Goal: Task Accomplishment & Management: Manage account settings

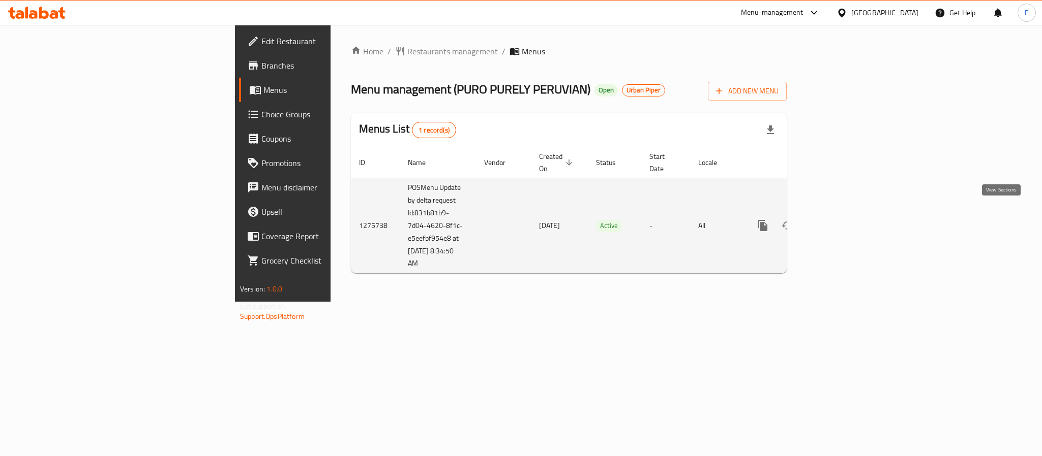
click at [842, 220] on icon "enhanced table" at bounding box center [836, 226] width 12 height 12
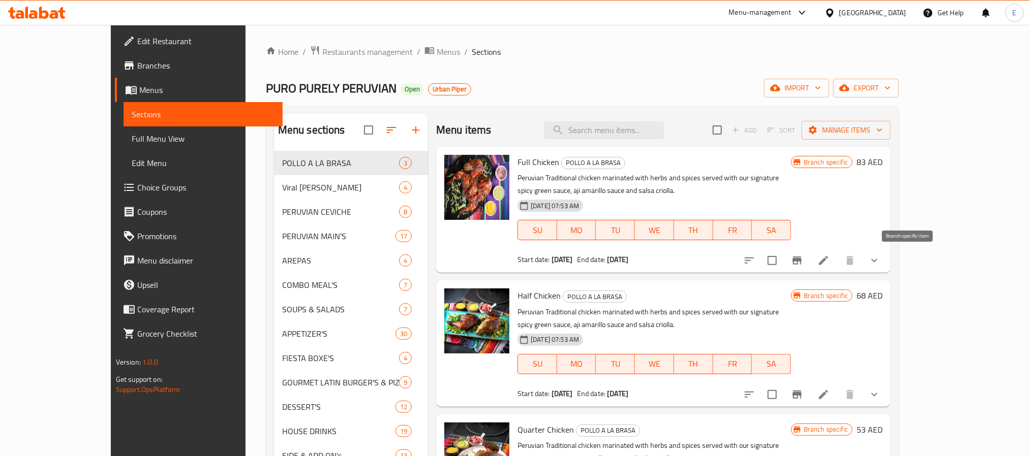
click at [803, 263] on icon "Branch-specific-item" at bounding box center [797, 261] width 12 height 12
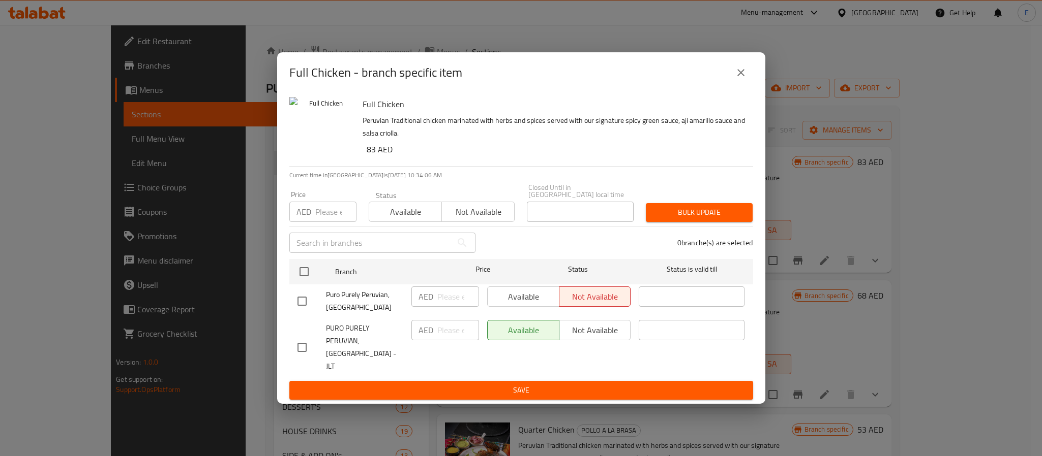
click at [748, 80] on button "close" at bounding box center [740, 72] width 24 height 24
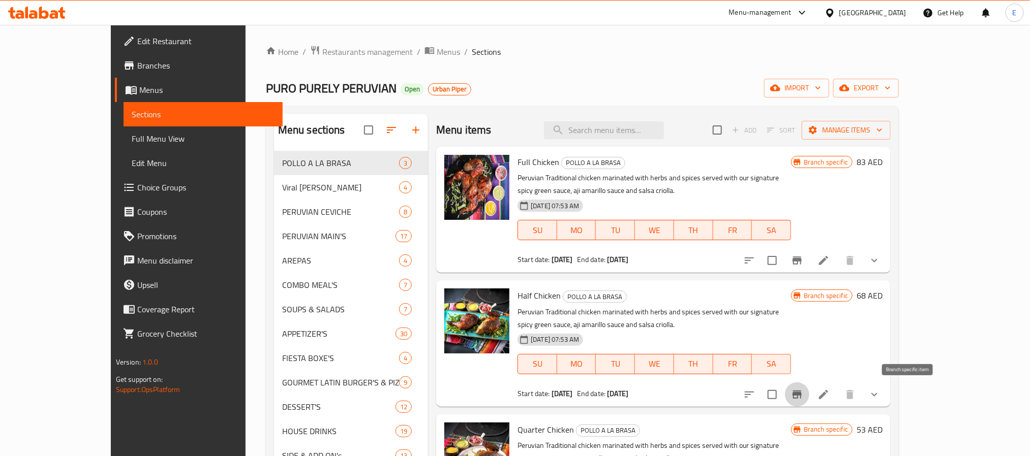
click at [803, 389] on icon "Branch-specific-item" at bounding box center [797, 395] width 12 height 12
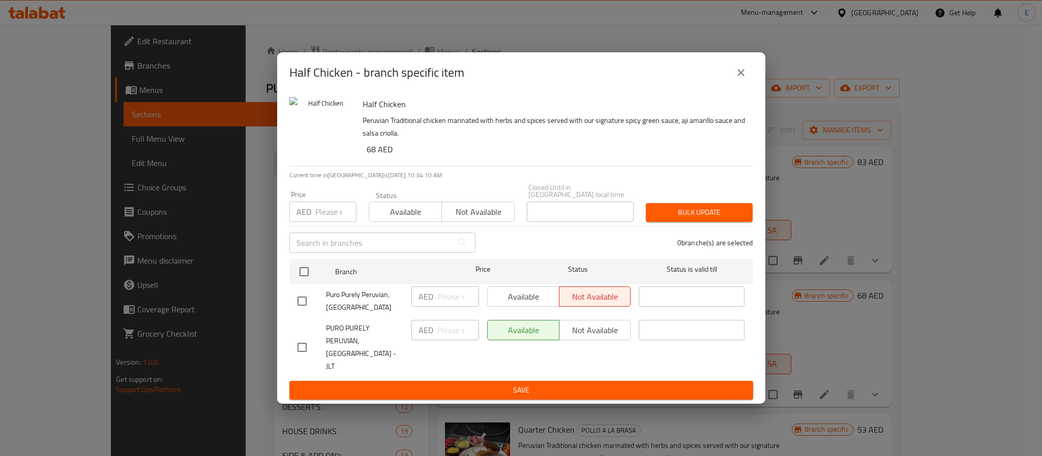
click at [737, 73] on icon "close" at bounding box center [740, 73] width 12 height 12
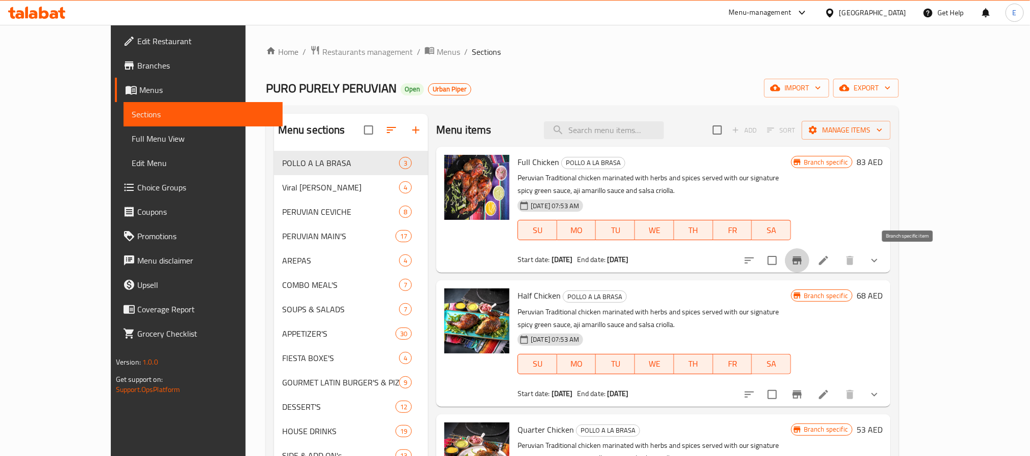
click at [802, 260] on icon "Branch-specific-item" at bounding box center [796, 261] width 9 height 8
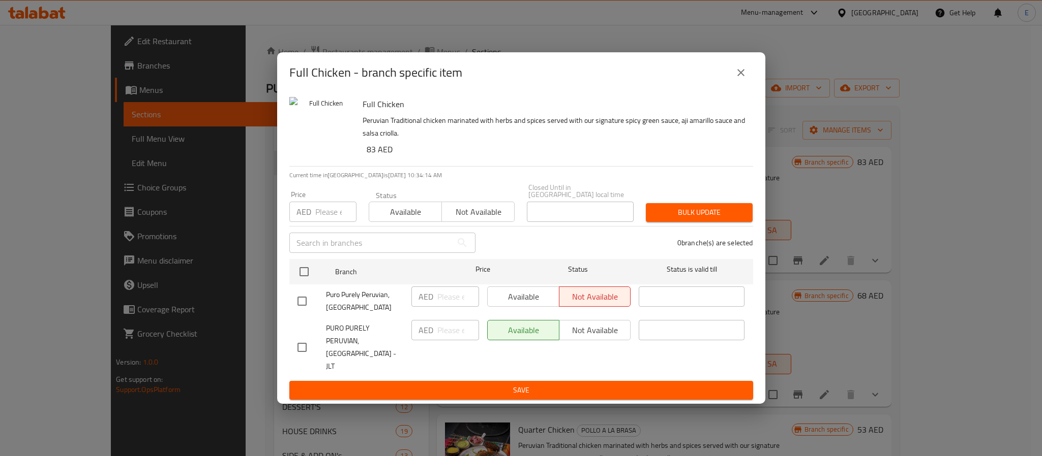
click at [743, 71] on button "close" at bounding box center [740, 72] width 24 height 24
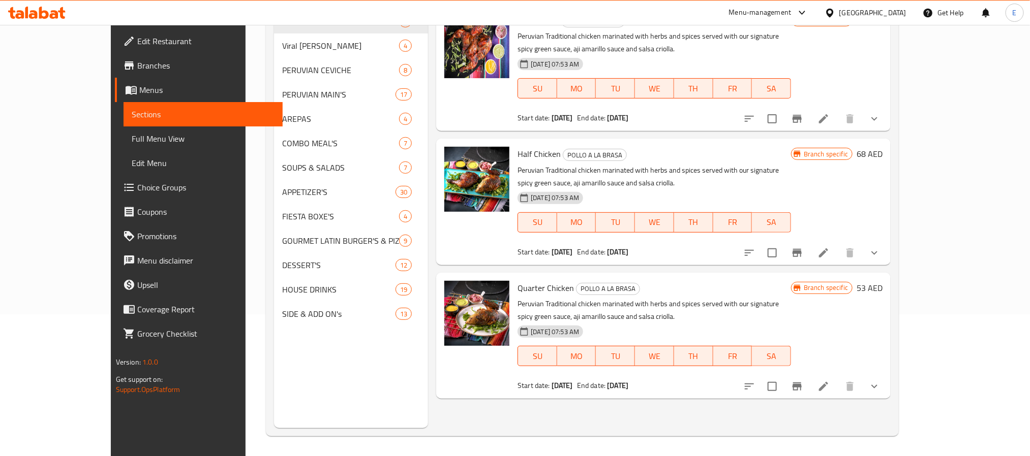
scroll to position [142, 0]
click at [803, 386] on icon "Branch-specific-item" at bounding box center [797, 386] width 12 height 12
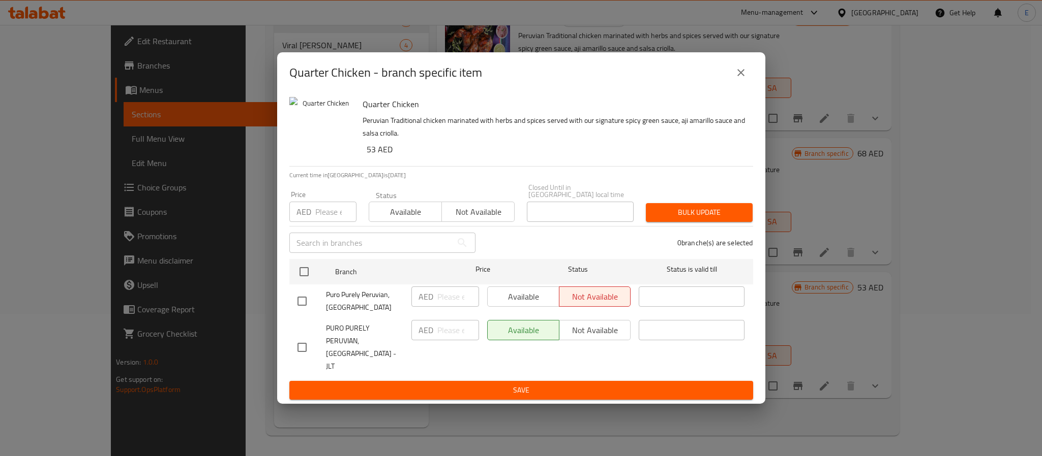
click at [736, 77] on icon "close" at bounding box center [740, 73] width 12 height 12
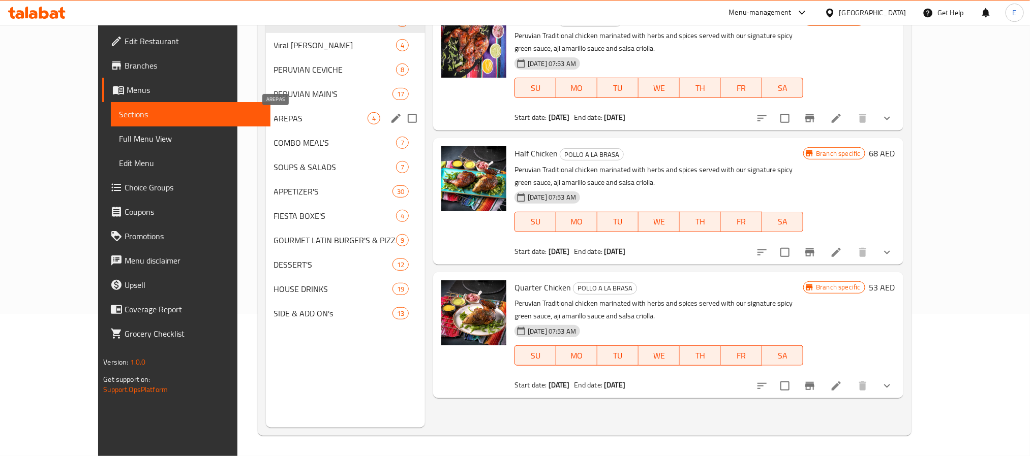
click at [274, 116] on span "AREPAS" at bounding box center [321, 118] width 94 height 12
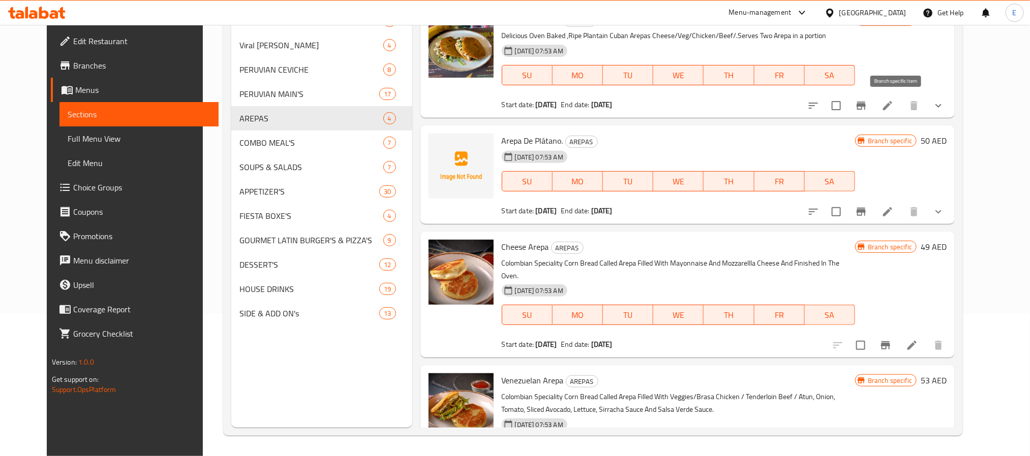
click at [866, 104] on icon "Branch-specific-item" at bounding box center [860, 106] width 9 height 8
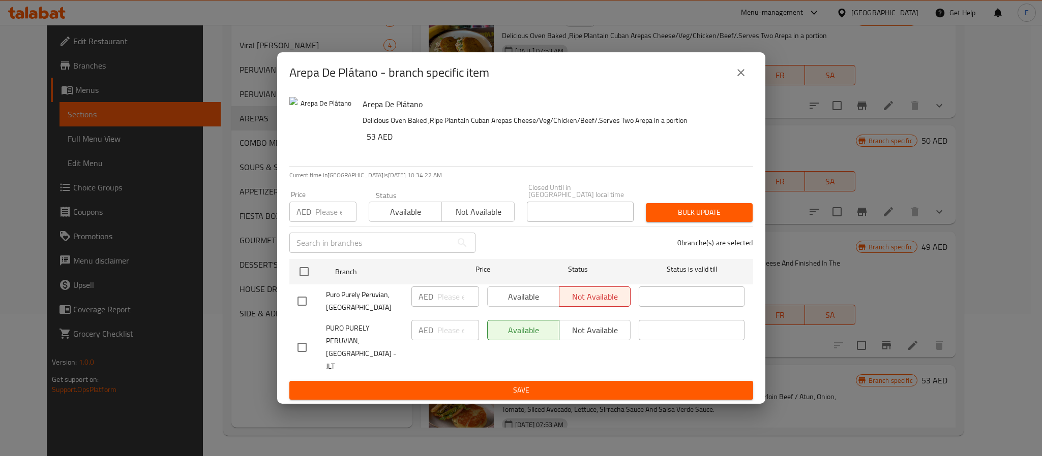
click at [743, 79] on icon "close" at bounding box center [740, 73] width 12 height 12
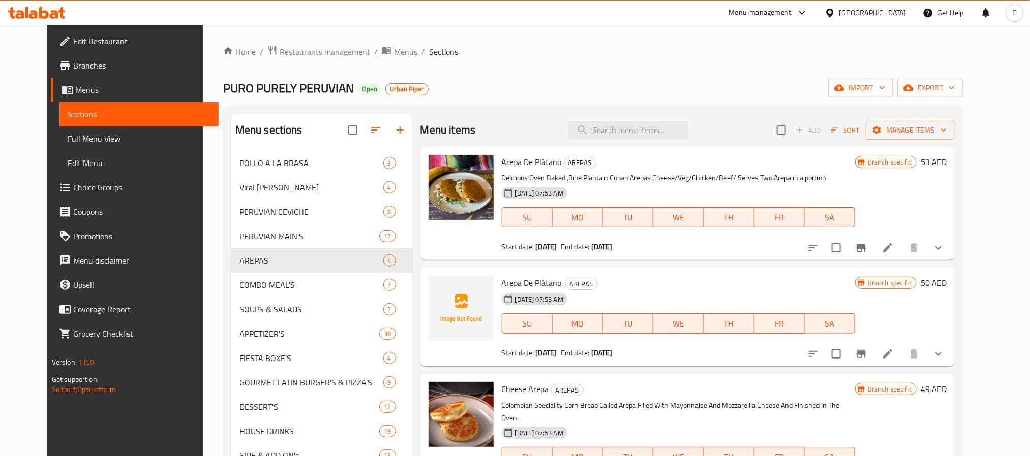
click at [223, 87] on span "PURO PURELY PERUVIAN" at bounding box center [288, 88] width 131 height 23
click at [281, 82] on span "PURO PURELY PERUVIAN" at bounding box center [288, 88] width 131 height 23
copy span "PURO PURELY PERUVIAN"
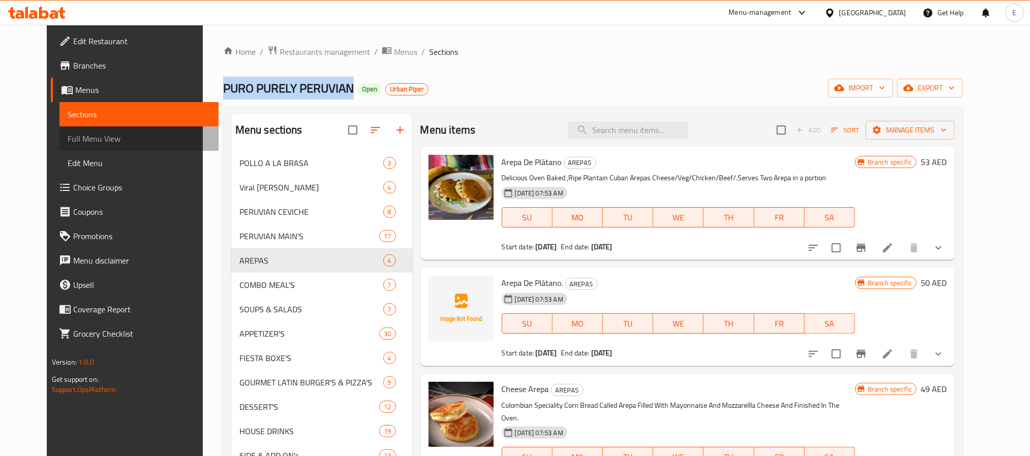
click at [68, 141] on span "Full Menu View" at bounding box center [139, 139] width 143 height 12
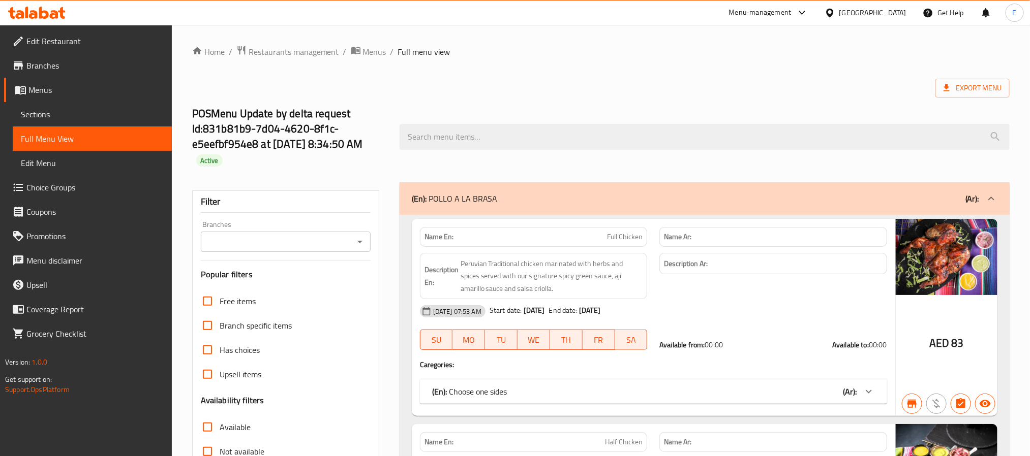
click at [299, 242] on input "Branches" at bounding box center [277, 242] width 147 height 14
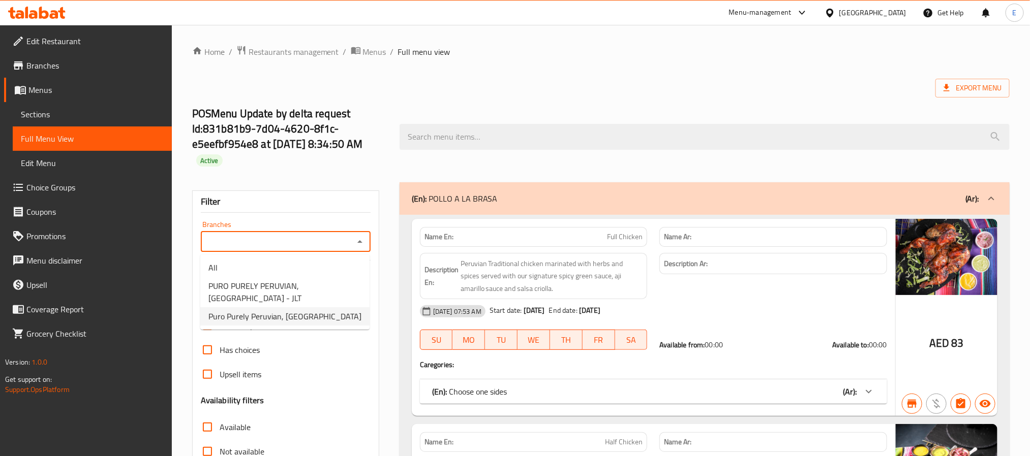
click at [284, 311] on span "Puro Purely Peruvian, Business Bay" at bounding box center [284, 317] width 153 height 12
type input "Puro Purely Peruvian, Business Bay"
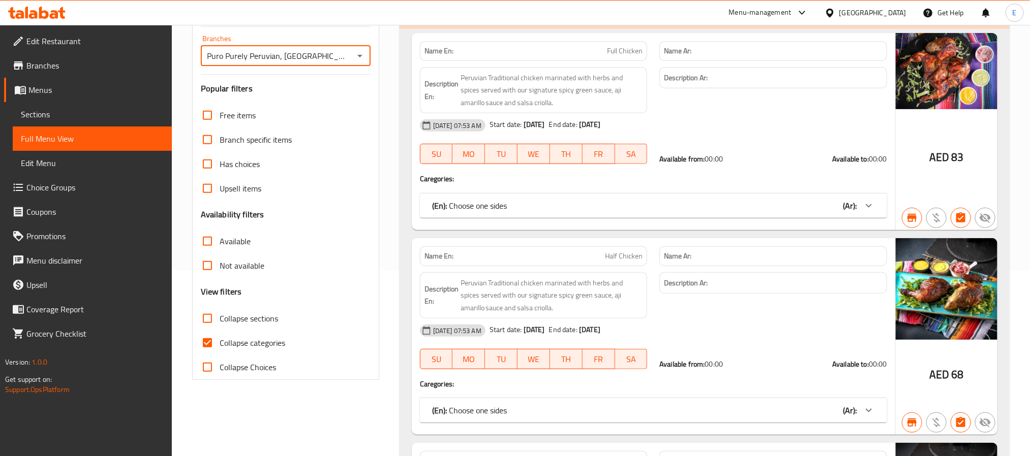
scroll to position [305, 0]
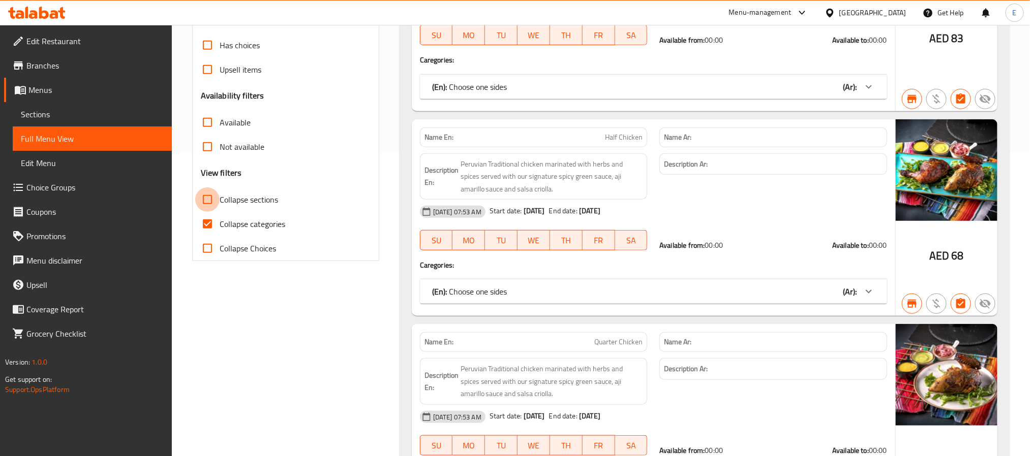
click at [209, 202] on input "Collapse sections" at bounding box center [207, 200] width 24 height 24
checkbox input "true"
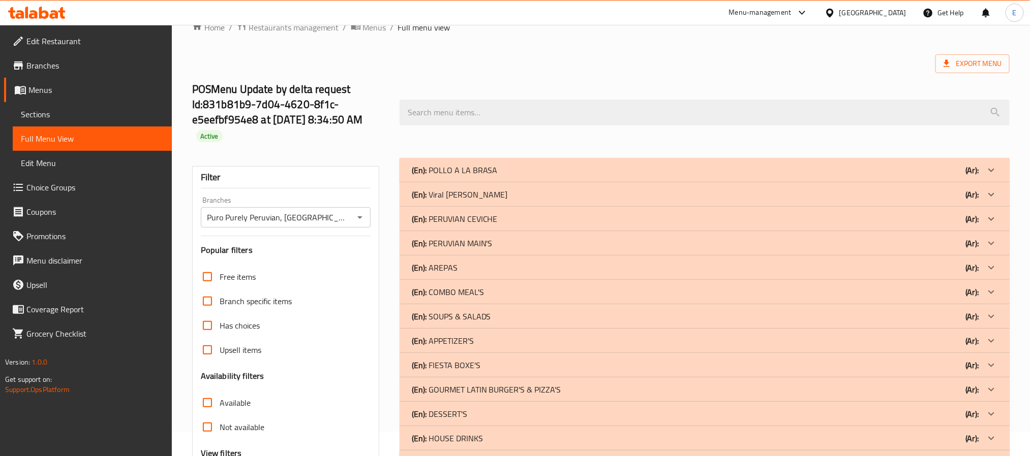
scroll to position [0, 0]
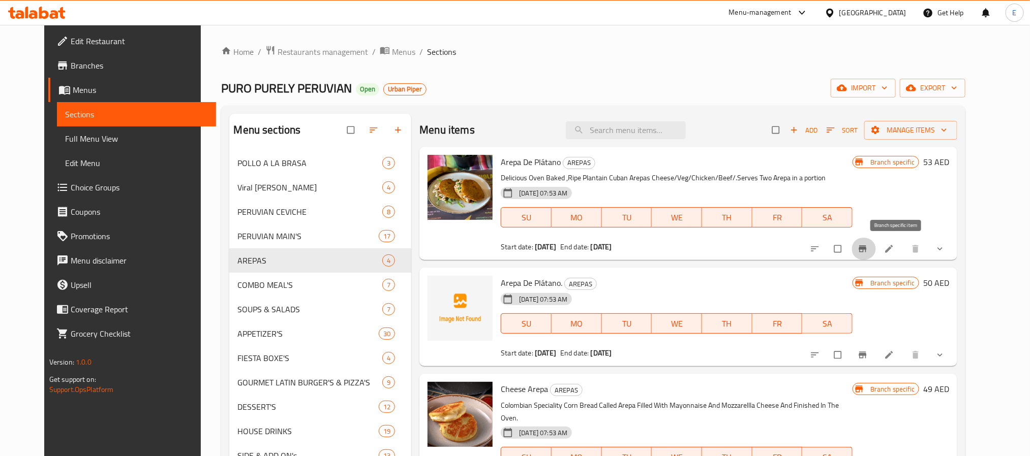
click at [876, 243] on button "Branch-specific-item" at bounding box center [863, 249] width 24 height 22
click at [876, 358] on button "Branch-specific-item" at bounding box center [863, 355] width 24 height 22
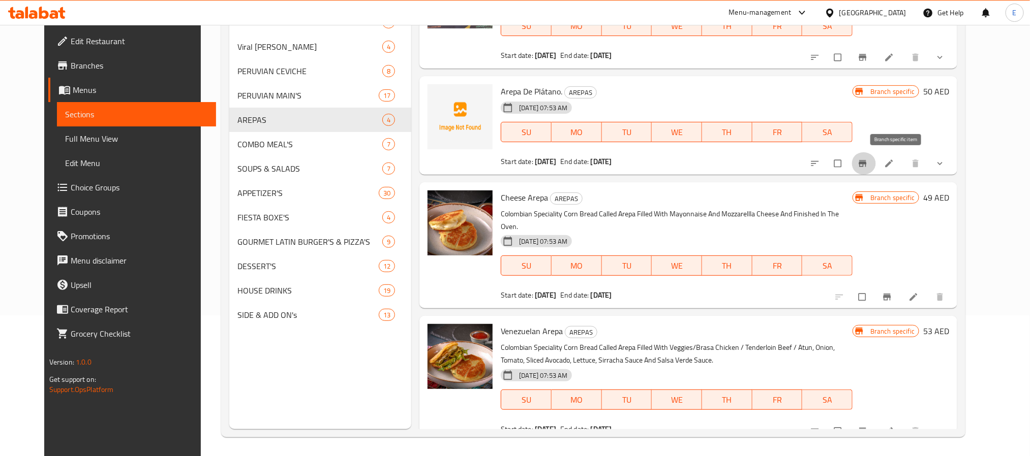
scroll to position [142, 0]
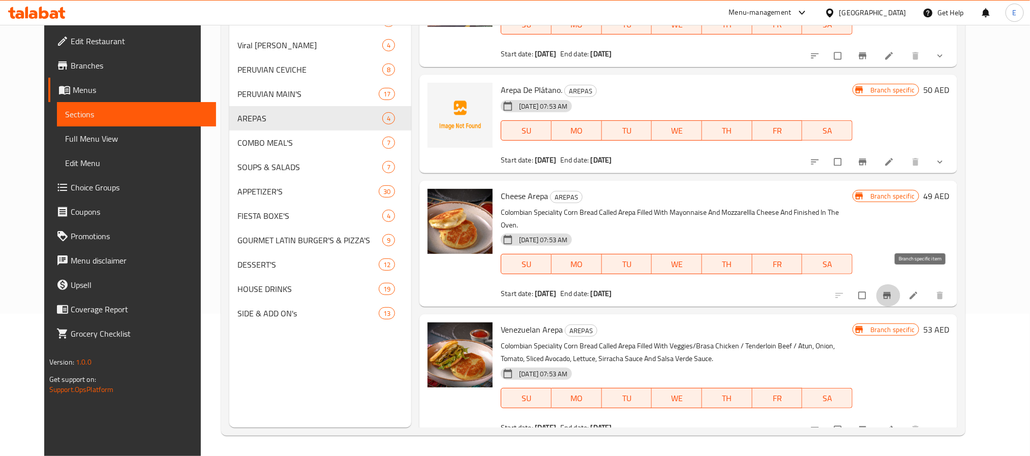
click at [892, 291] on icon "Branch-specific-item" at bounding box center [887, 296] width 10 height 10
click at [867, 426] on icon "Branch-specific-item" at bounding box center [863, 429] width 8 height 7
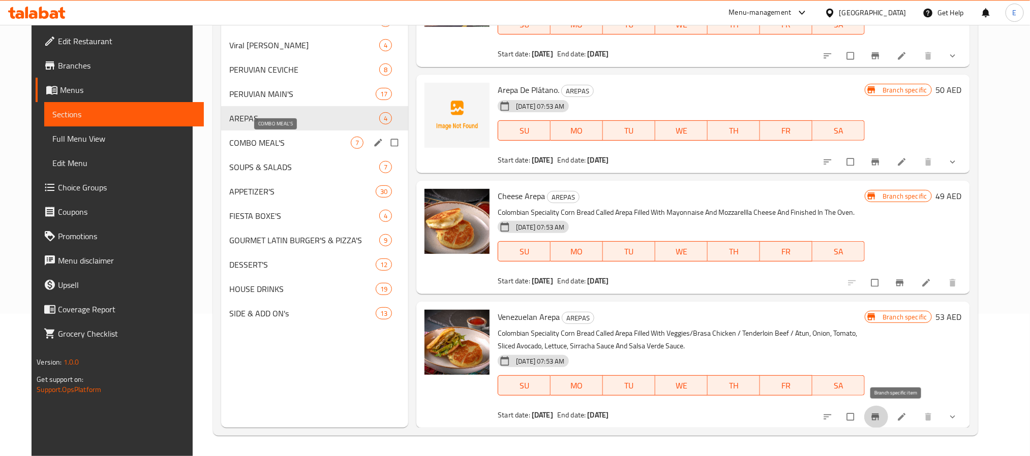
click at [268, 139] on span "COMBO MEAL'S" at bounding box center [289, 143] width 121 height 12
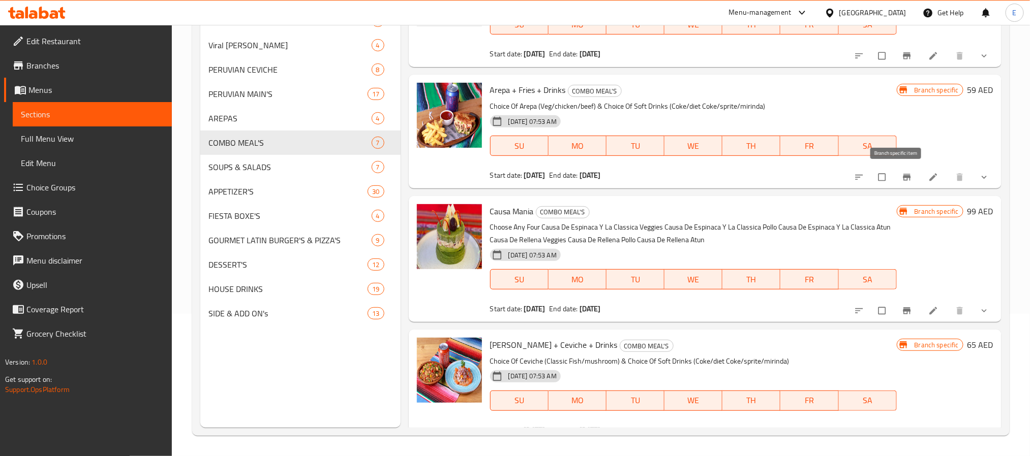
click at [903, 177] on icon "Branch-specific-item" at bounding box center [907, 177] width 8 height 7
click at [902, 181] on icon "Branch-specific-item" at bounding box center [907, 177] width 10 height 10
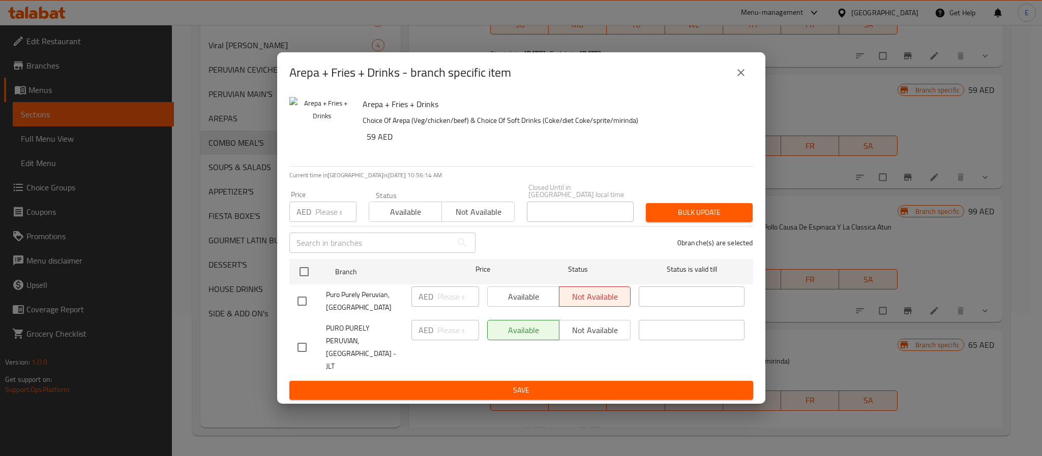
click at [295, 152] on img "button" at bounding box center [321, 129] width 65 height 65
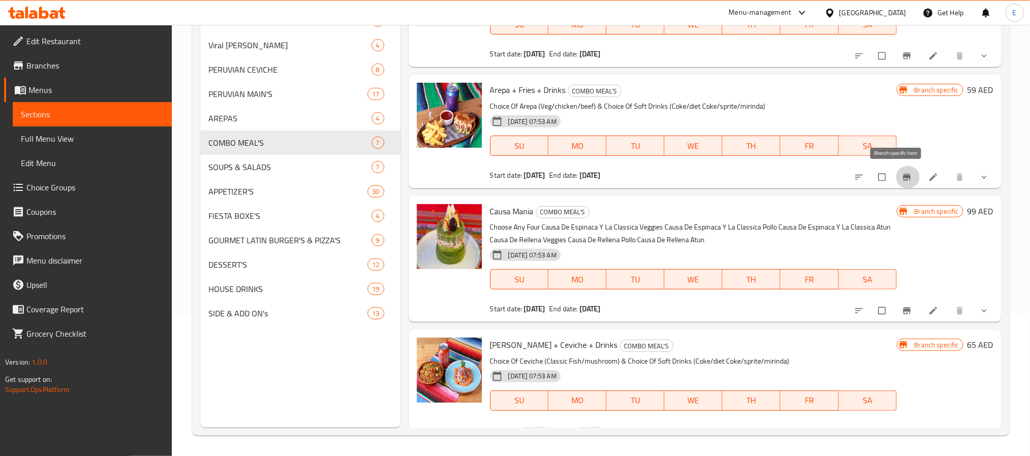
click at [67, 90] on span "Menus" at bounding box center [95, 90] width 135 height 12
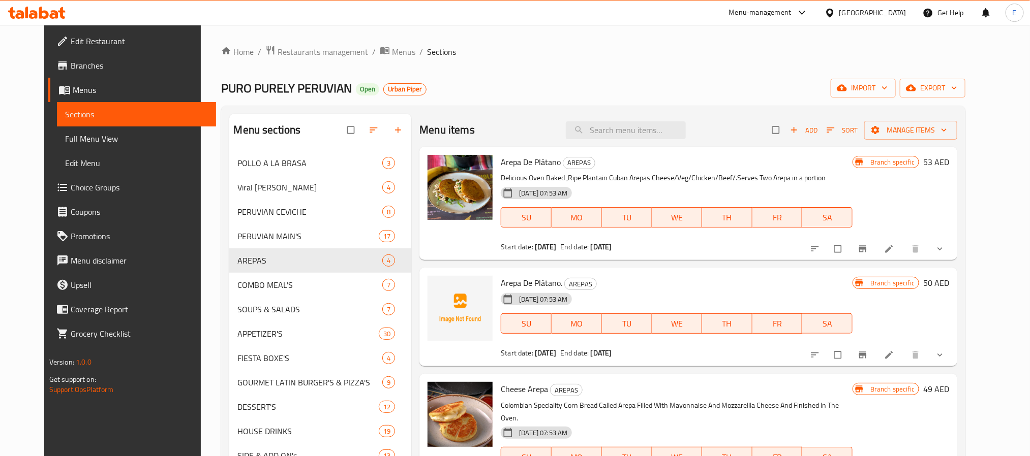
click at [71, 68] on span "Branches" at bounding box center [139, 65] width 137 height 12
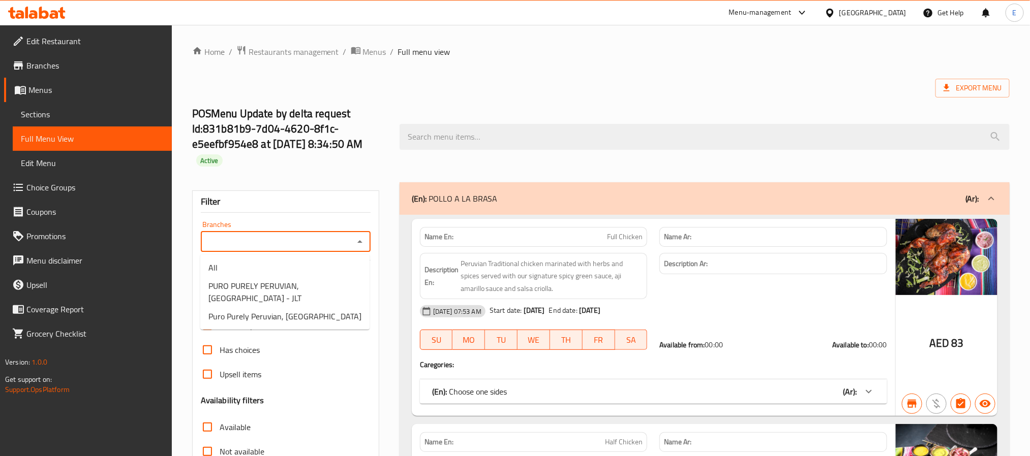
click at [281, 240] on input "Branches" at bounding box center [277, 242] width 147 height 14
click at [281, 312] on span "Puro Purely Peruvian, Business Bay" at bounding box center [284, 317] width 153 height 12
type input "Puro Purely Peruvian, Business Bay"
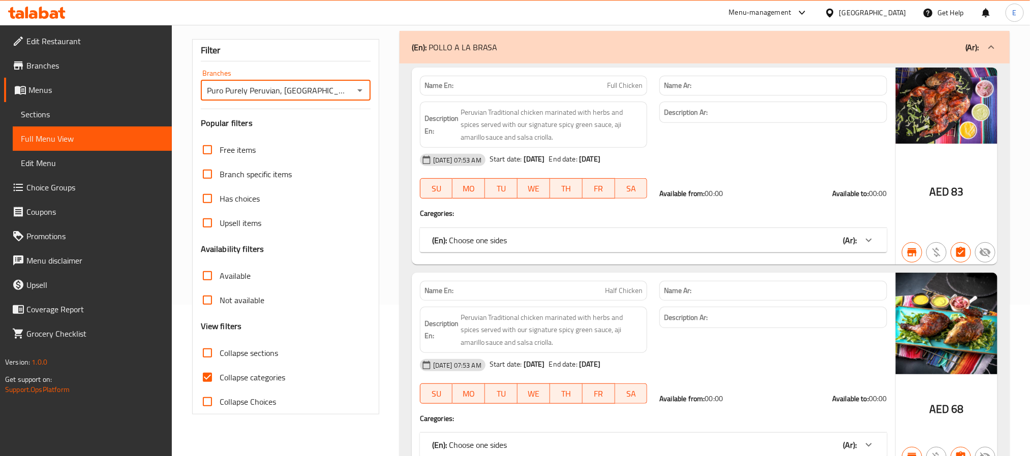
scroll to position [152, 0]
click at [206, 353] on input "Collapse sections" at bounding box center [207, 352] width 24 height 24
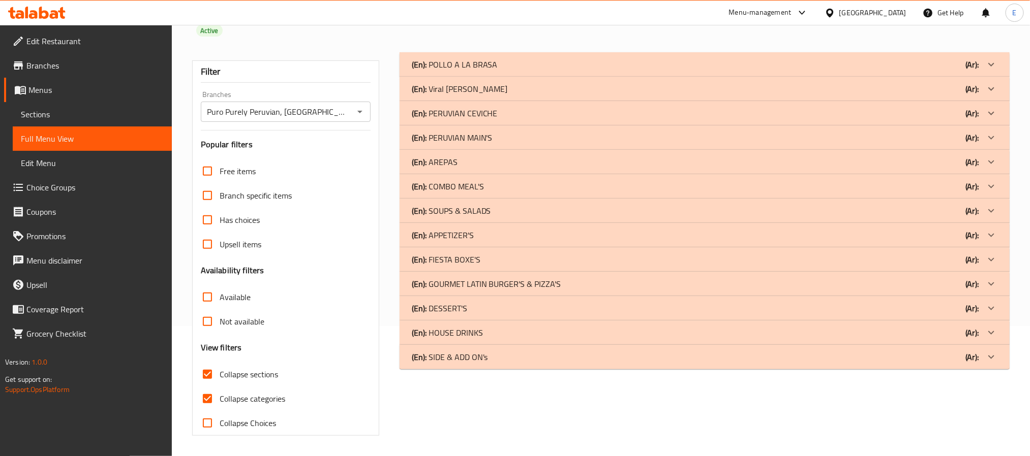
scroll to position [131, 0]
click at [668, 363] on div "(En): SIDE & ADD ON's (Ar):" at bounding box center [705, 357] width 610 height 24
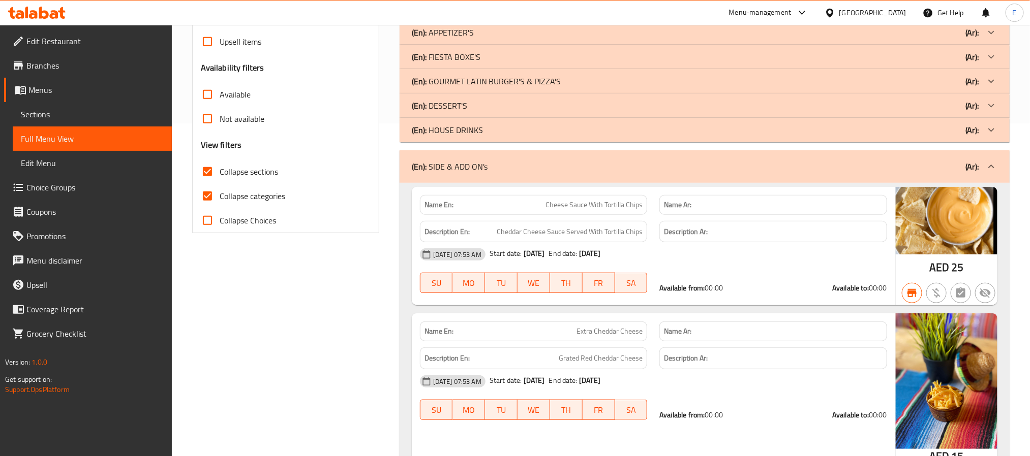
scroll to position [154, 0]
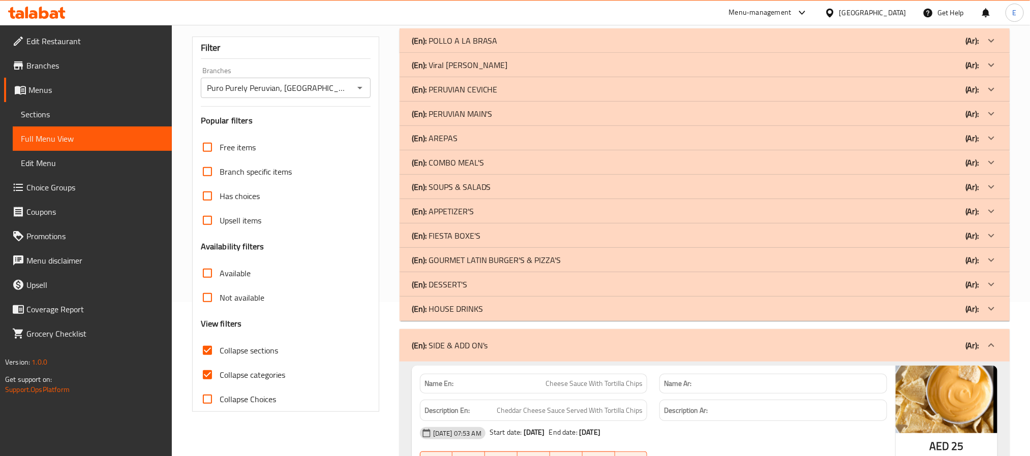
click at [677, 304] on div "(En): HOUSE DRINKS (Ar):" at bounding box center [695, 309] width 567 height 12
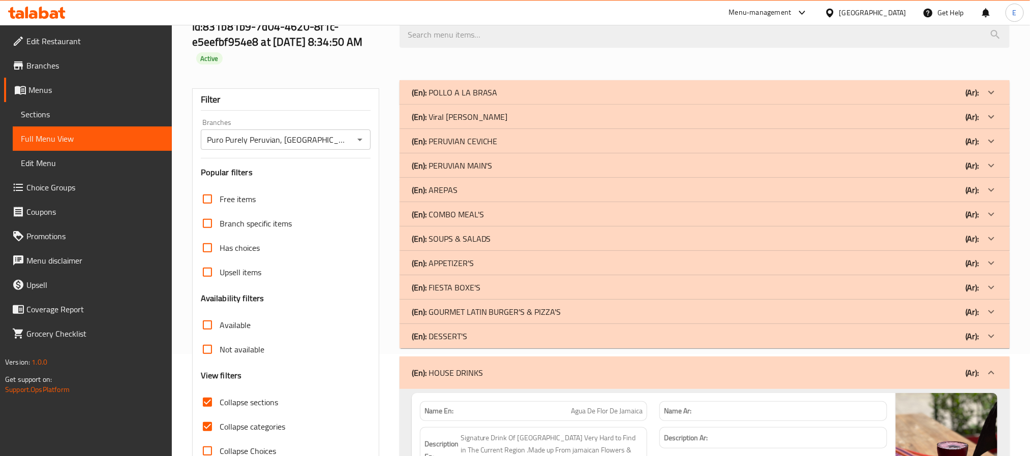
scroll to position [187, 0]
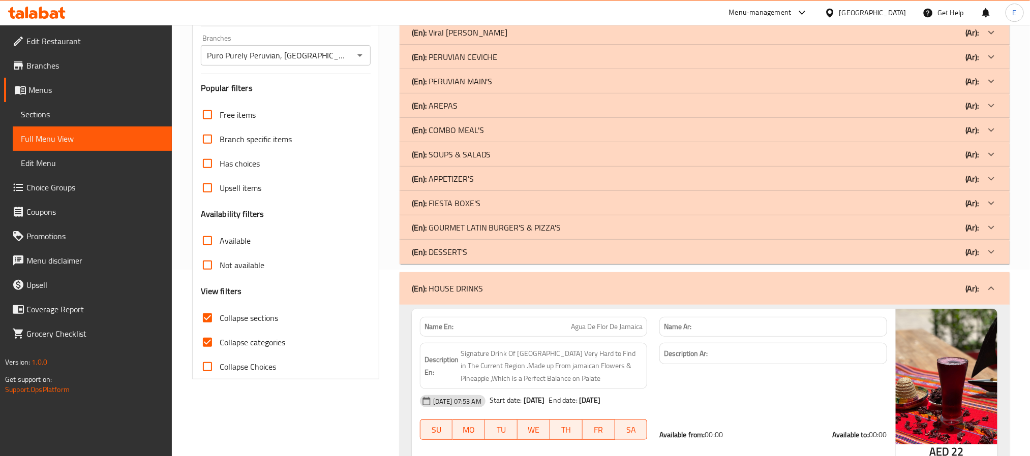
click at [212, 323] on input "Collapse sections" at bounding box center [207, 318] width 24 height 24
checkbox input "false"
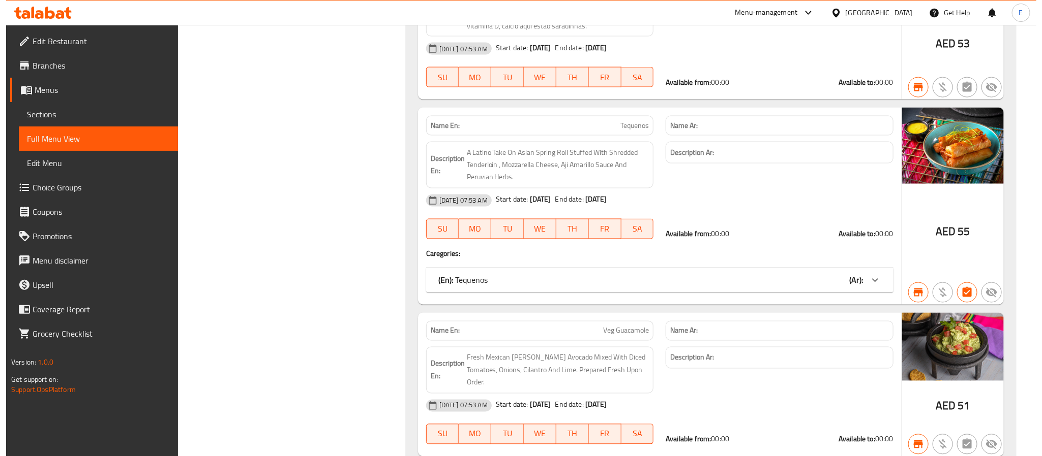
scroll to position [0, 0]
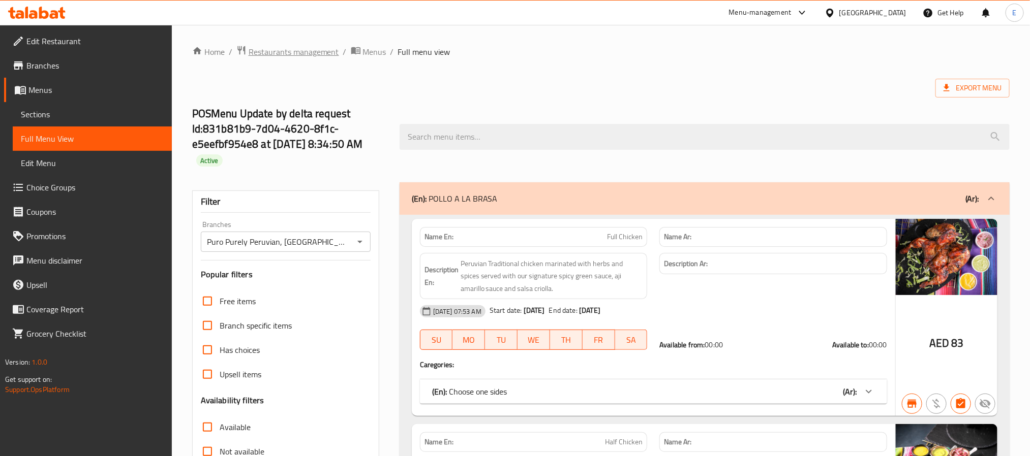
click at [274, 48] on span "Restaurants management" at bounding box center [294, 52] width 90 height 12
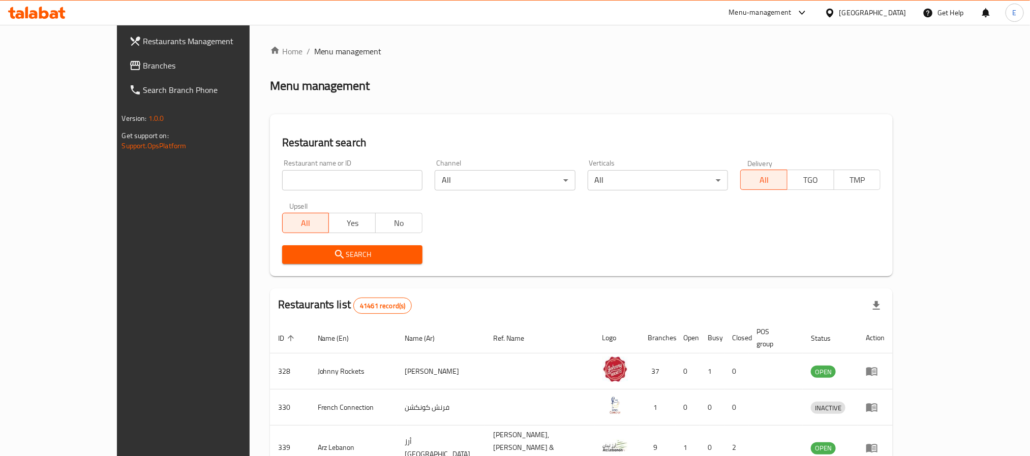
click at [289, 183] on input "search" at bounding box center [352, 180] width 140 height 20
paste input "762121"
click button "Search" at bounding box center [352, 255] width 140 height 19
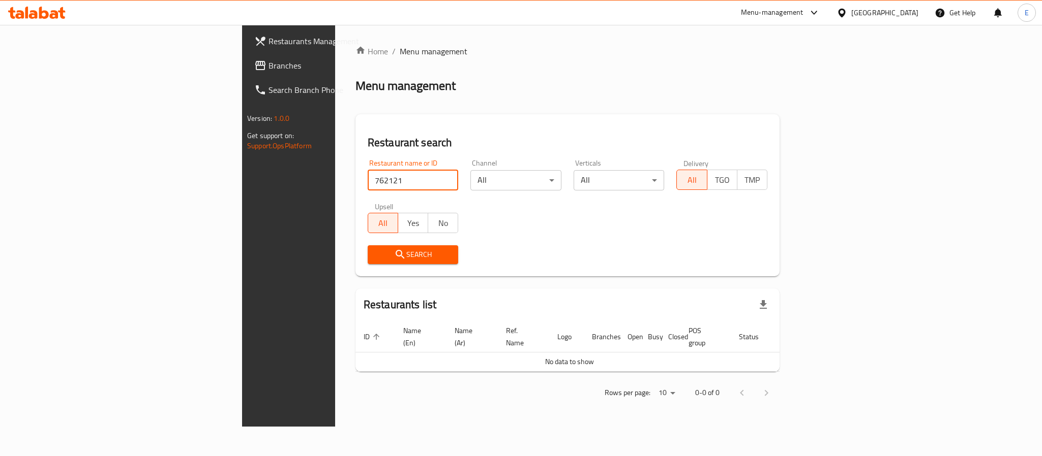
click at [367, 183] on input "762121" at bounding box center [412, 180] width 91 height 20
paste input "696406"
type input "696406"
click button "Search" at bounding box center [412, 255] width 91 height 19
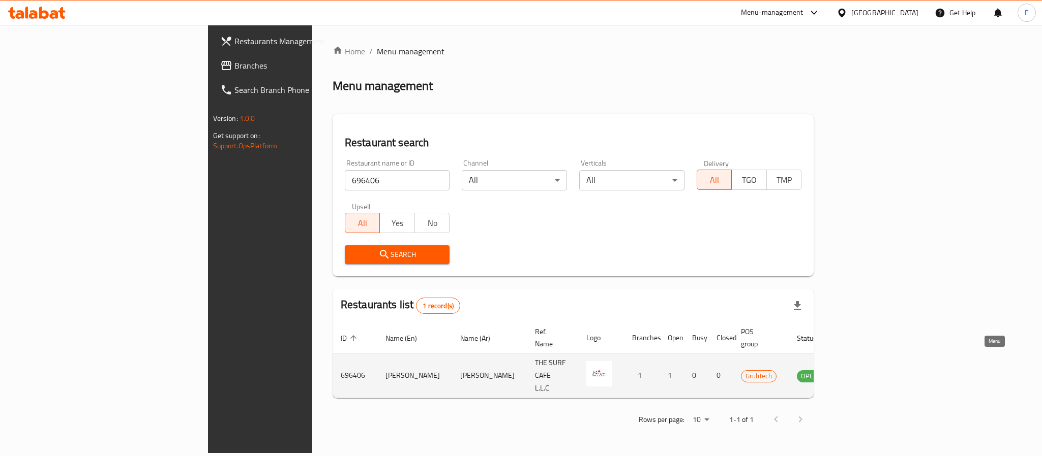
click at [862, 370] on icon "enhanced table" at bounding box center [856, 376] width 12 height 12
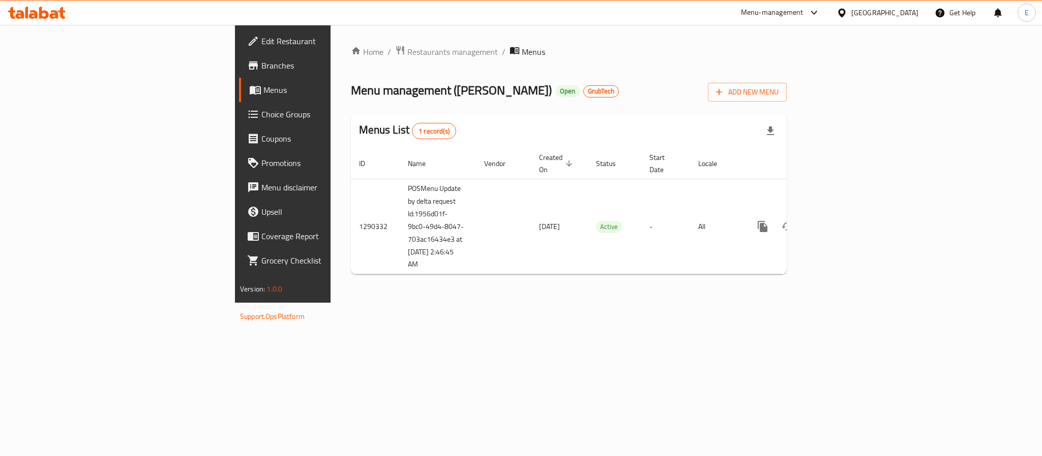
click at [261, 63] on span "Branches" at bounding box center [330, 65] width 139 height 12
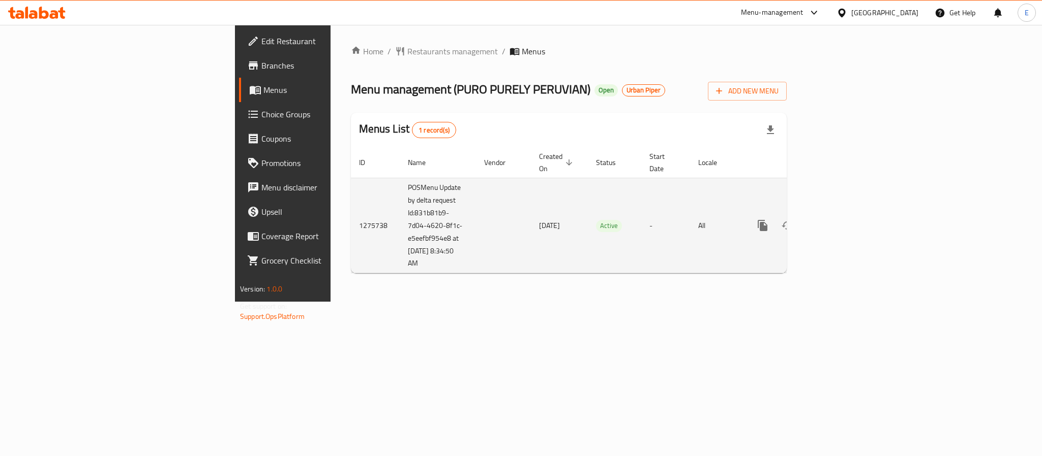
drag, startPoint x: 257, startPoint y: 201, endPoint x: 290, endPoint y: 254, distance: 62.2
click at [400, 254] on td "POSMenu Update by delta request Id:831b81b9-7d04-4620-8f1c-e5eefbf954e8 at [DAT…" at bounding box center [438, 226] width 76 height 96
copy td "831b81b9-7d04-4620-8f1c-e5eefbf954e8 at [DATE] 8:34:50 AM"
click at [842, 220] on icon "enhanced table" at bounding box center [836, 226] width 12 height 12
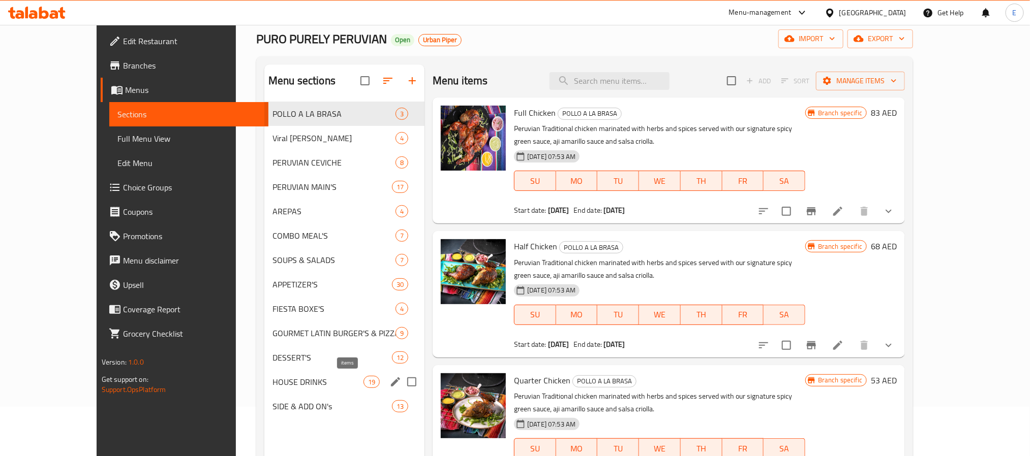
scroll to position [76, 0]
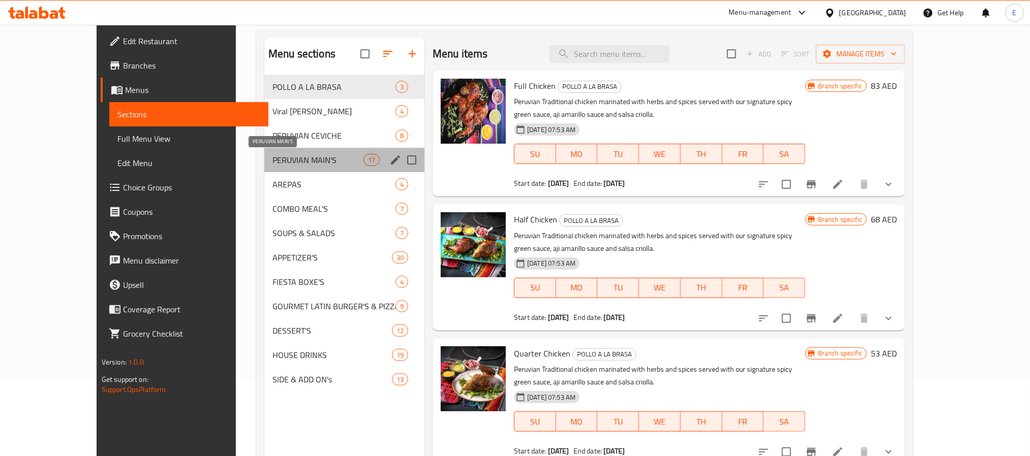
click at [332, 162] on span "PERUVIAN MAIN'S" at bounding box center [317, 160] width 91 height 12
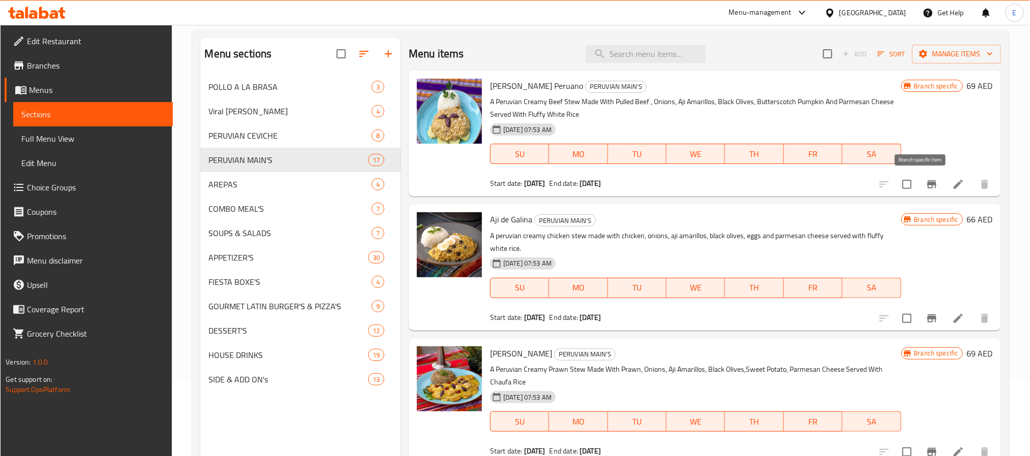
click at [926, 180] on icon "Branch-specific-item" at bounding box center [932, 184] width 12 height 12
click at [927, 319] on icon "Branch-specific-item" at bounding box center [931, 319] width 9 height 8
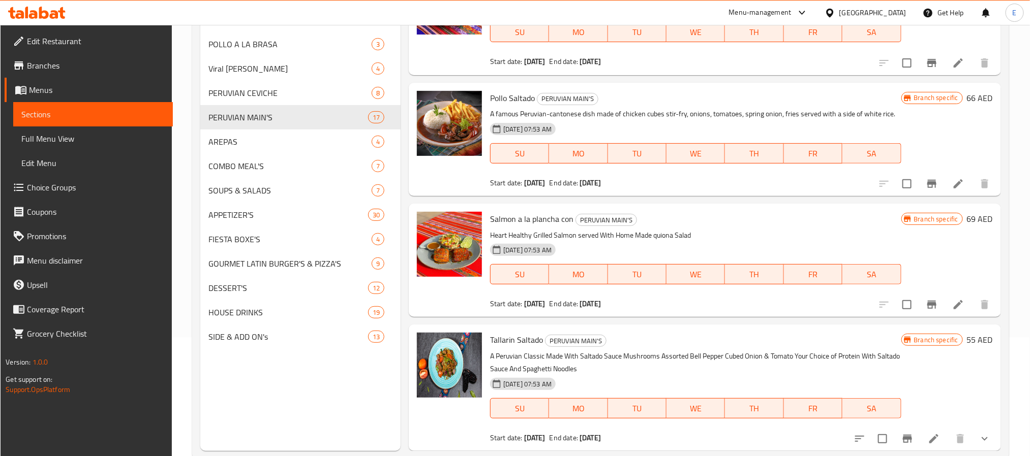
scroll to position [142, 0]
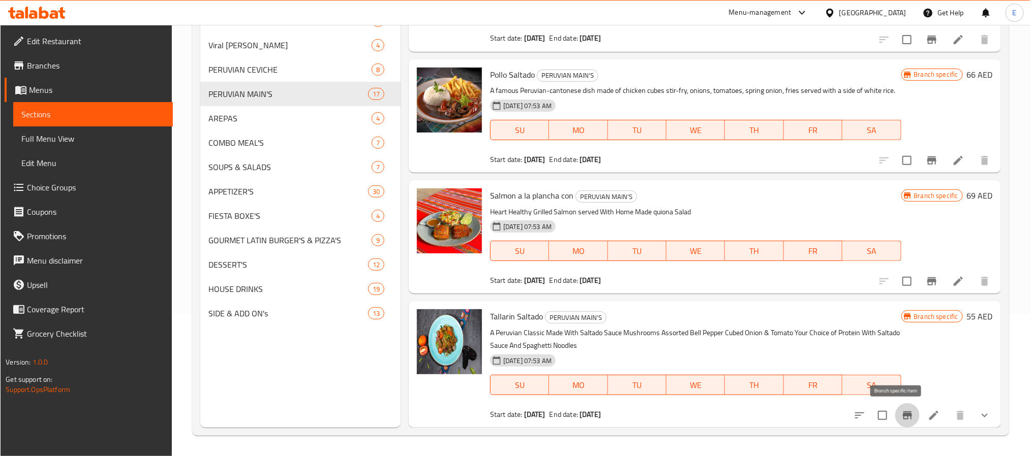
click at [903, 415] on icon "Branch-specific-item" at bounding box center [907, 416] width 9 height 8
click at [926, 286] on icon "Branch-specific-item" at bounding box center [932, 281] width 12 height 12
click at [920, 281] on button "Branch-specific-item" at bounding box center [932, 281] width 24 height 24
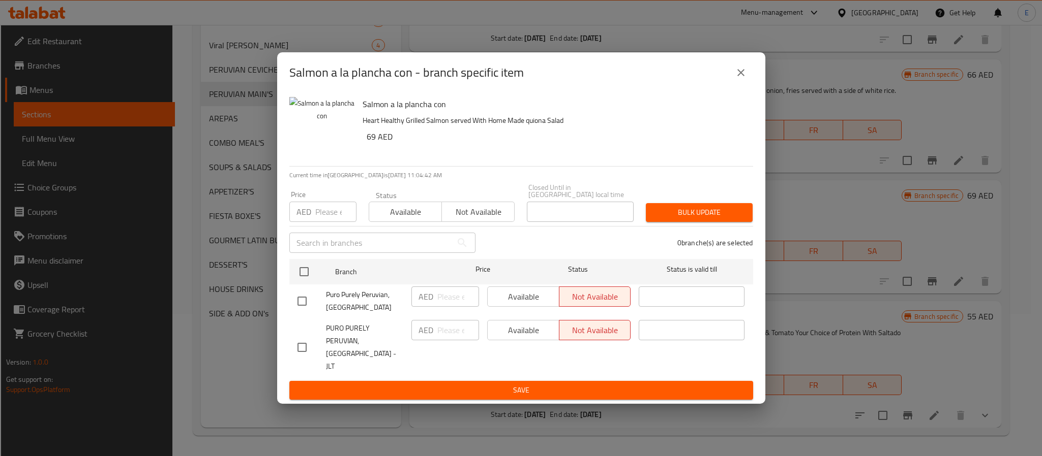
click at [740, 79] on icon "close" at bounding box center [740, 73] width 12 height 12
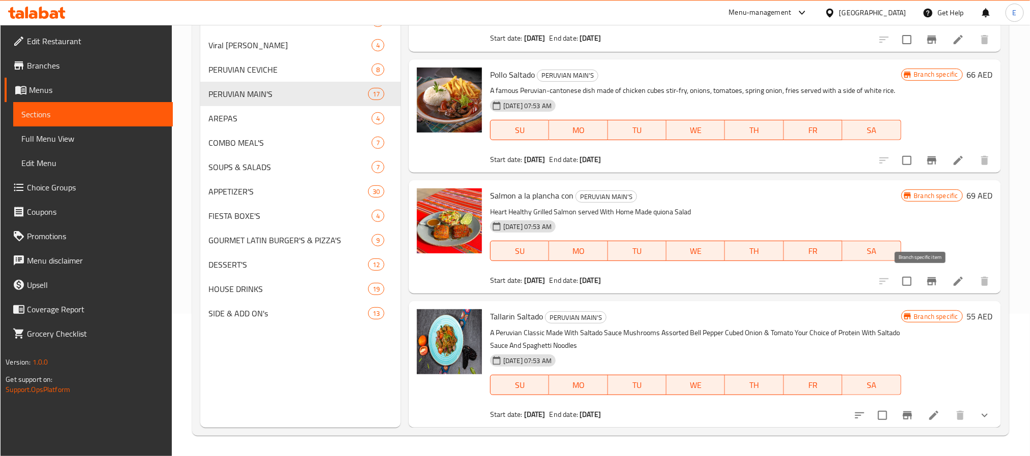
click at [928, 280] on button "Branch-specific-item" at bounding box center [932, 281] width 24 height 24
click at [926, 166] on icon "Branch-specific-item" at bounding box center [932, 161] width 12 height 12
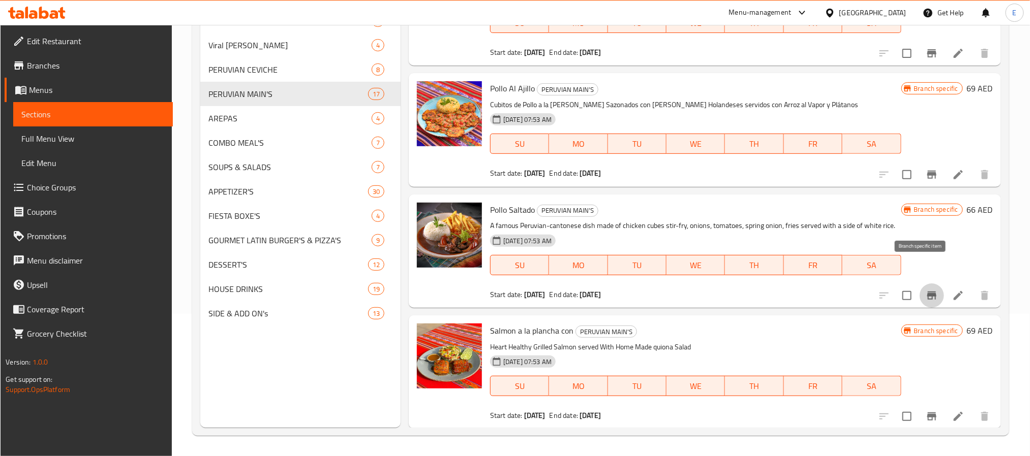
scroll to position [1603, 0]
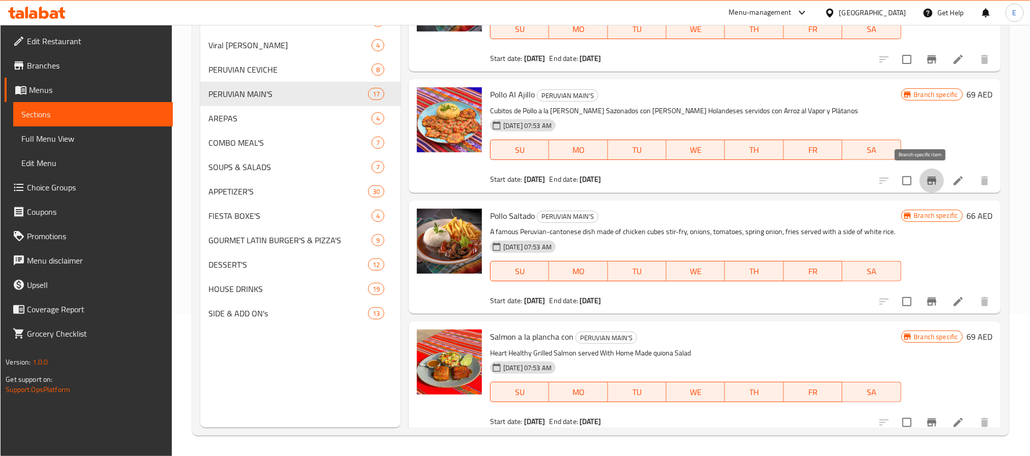
click at [927, 182] on icon "Branch-specific-item" at bounding box center [931, 181] width 9 height 8
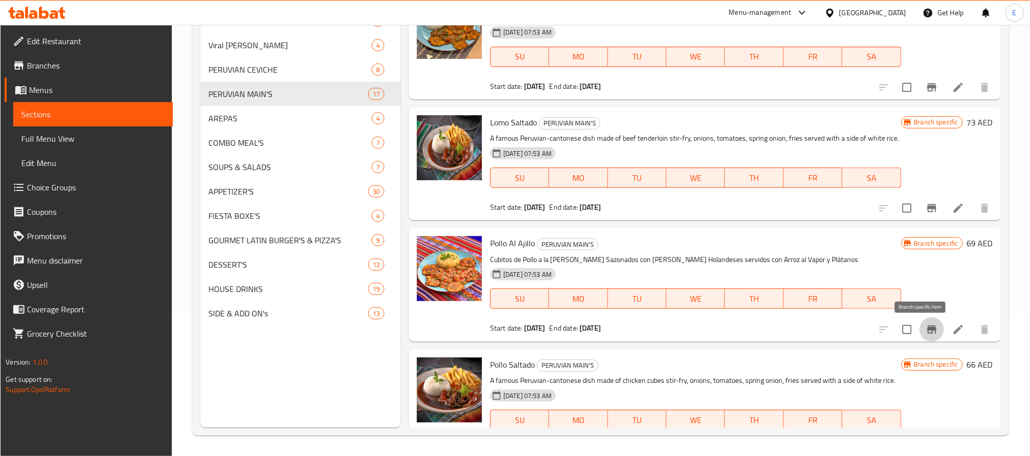
scroll to position [1450, 0]
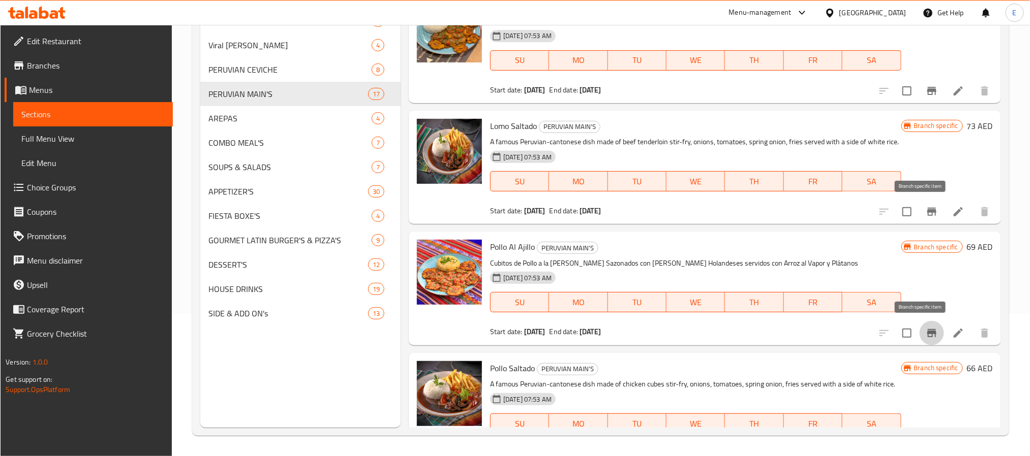
click at [920, 200] on button "Branch-specific-item" at bounding box center [932, 212] width 24 height 24
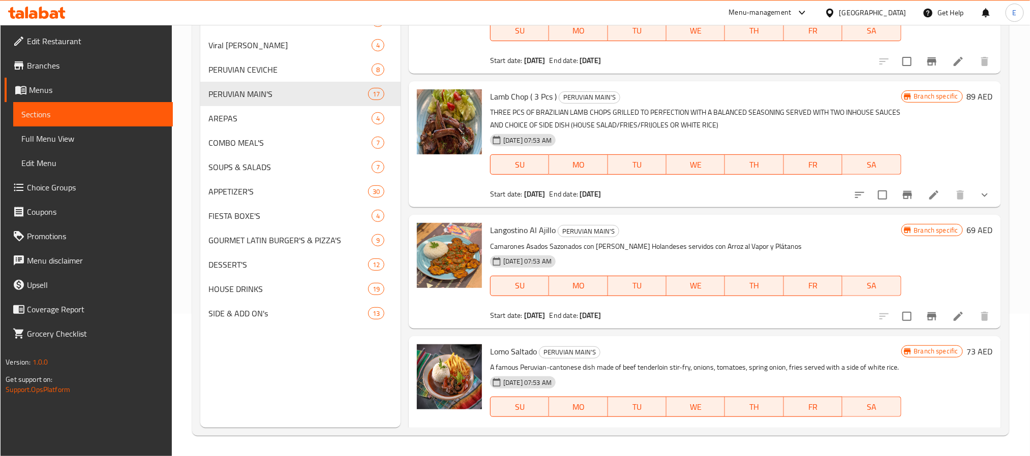
scroll to position [1221, 0]
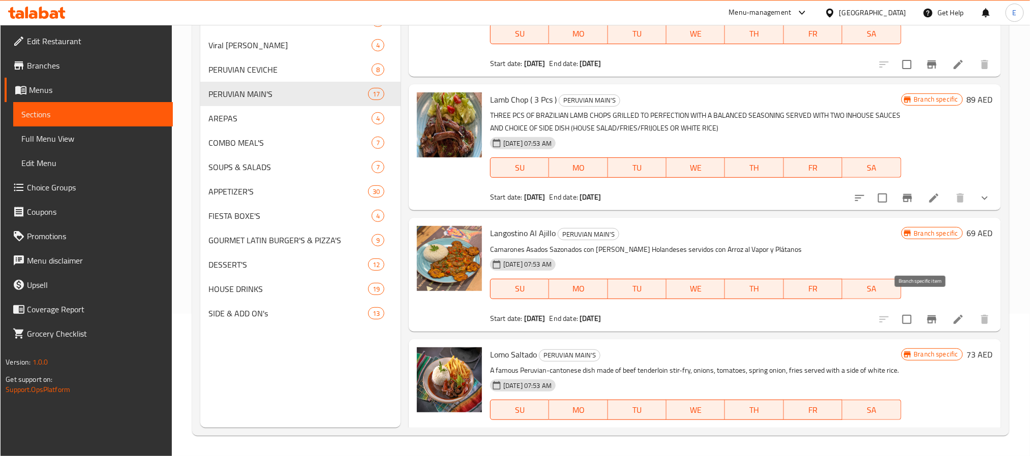
click at [926, 314] on icon "Branch-specific-item" at bounding box center [932, 320] width 12 height 12
click at [901, 192] on icon "Branch-specific-item" at bounding box center [907, 198] width 12 height 12
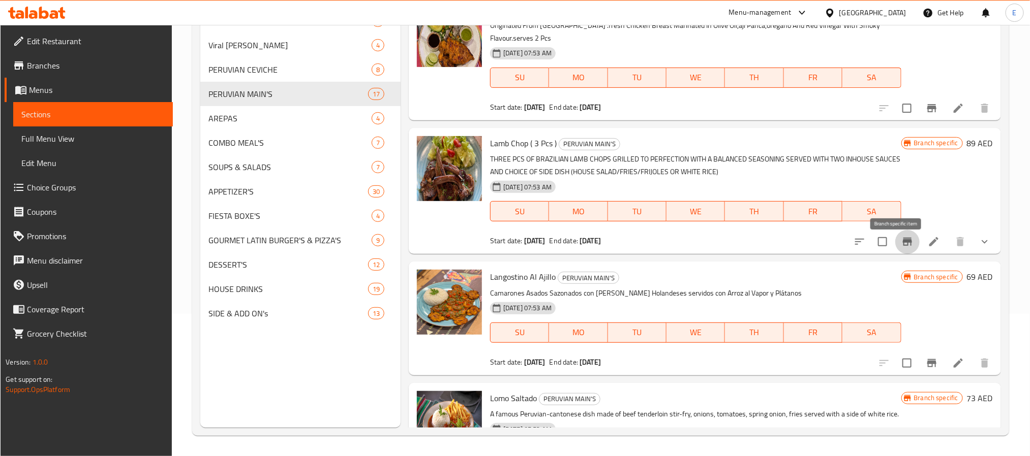
scroll to position [1145, 0]
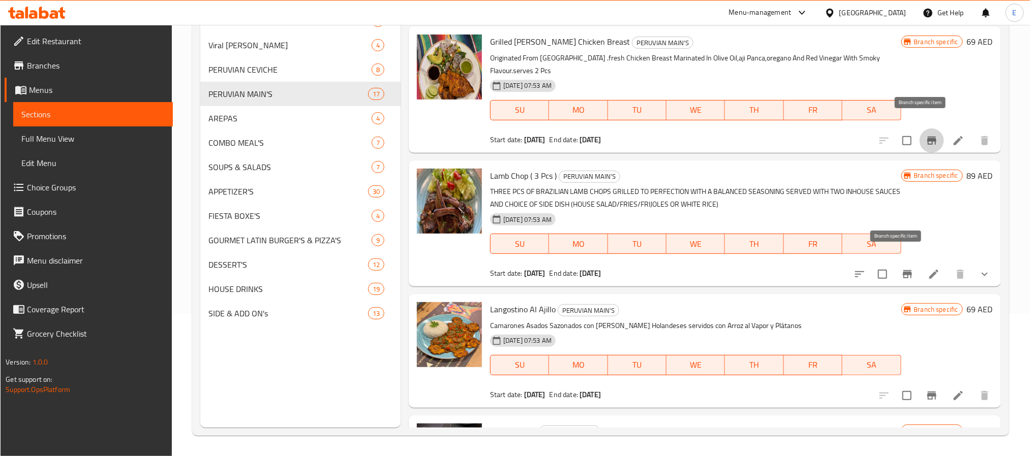
click at [927, 137] on icon "Branch-specific-item" at bounding box center [931, 141] width 9 height 8
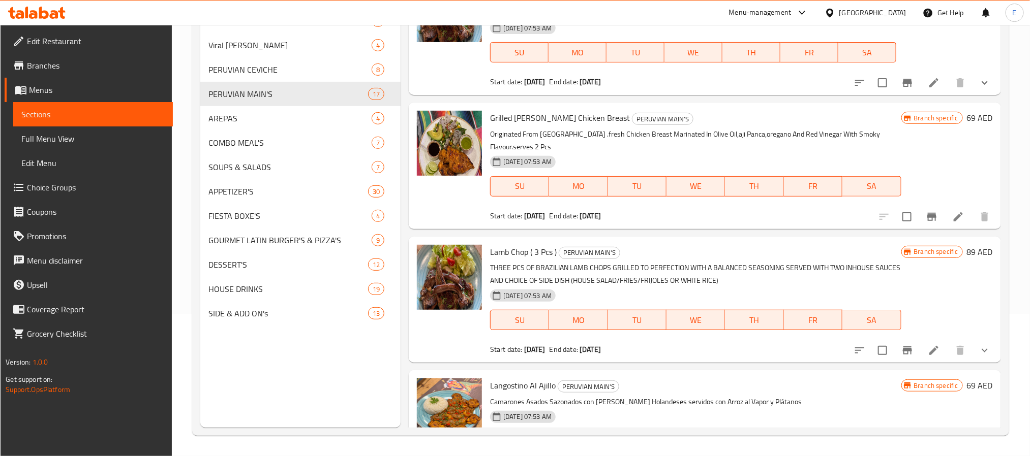
scroll to position [993, 0]
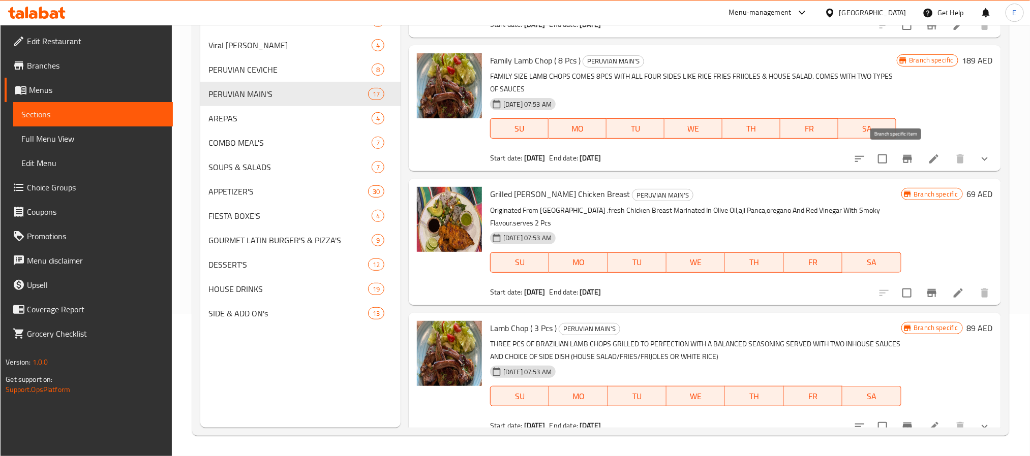
click at [902, 159] on icon "Branch-specific-item" at bounding box center [907, 159] width 12 height 12
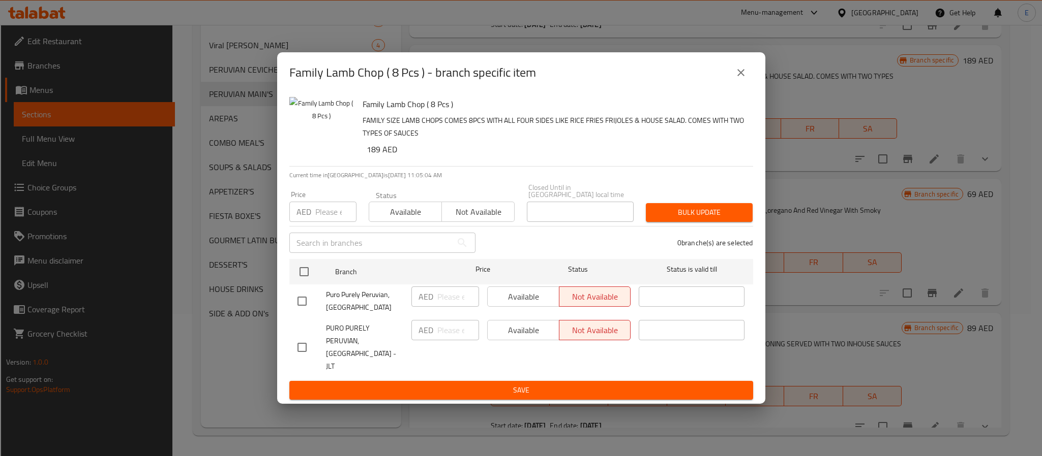
click at [749, 83] on button "close" at bounding box center [740, 72] width 24 height 24
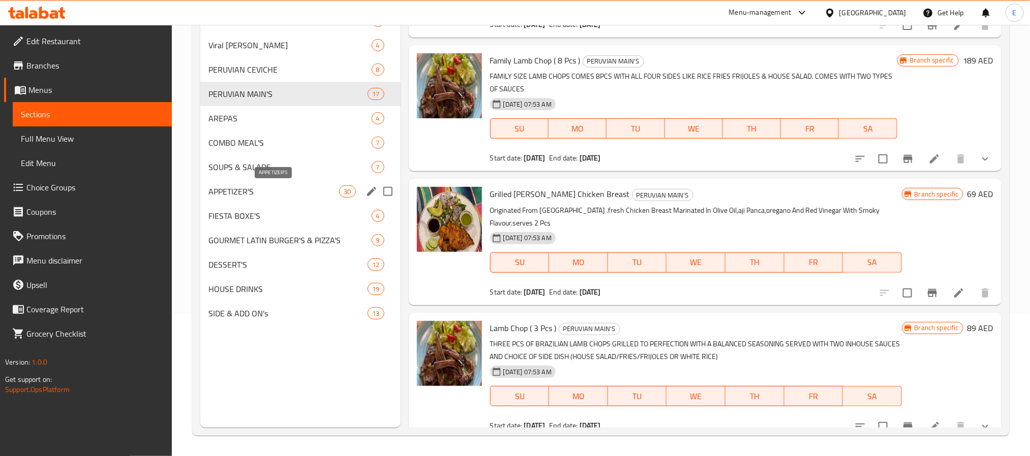
click at [307, 192] on span "APPETIZER'S" at bounding box center [273, 192] width 131 height 12
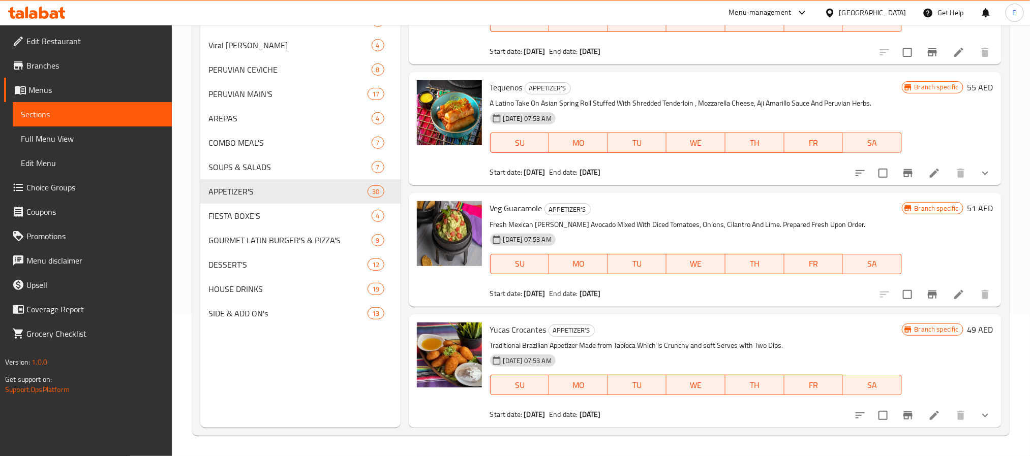
scroll to position [3432, 0]
click at [903, 415] on icon "Branch-specific-item" at bounding box center [907, 416] width 9 height 8
click at [926, 293] on icon "Branch-specific-item" at bounding box center [932, 295] width 12 height 12
click at [903, 173] on icon "Branch-specific-item" at bounding box center [907, 173] width 9 height 8
click at [929, 52] on button "Branch-specific-item" at bounding box center [932, 52] width 24 height 24
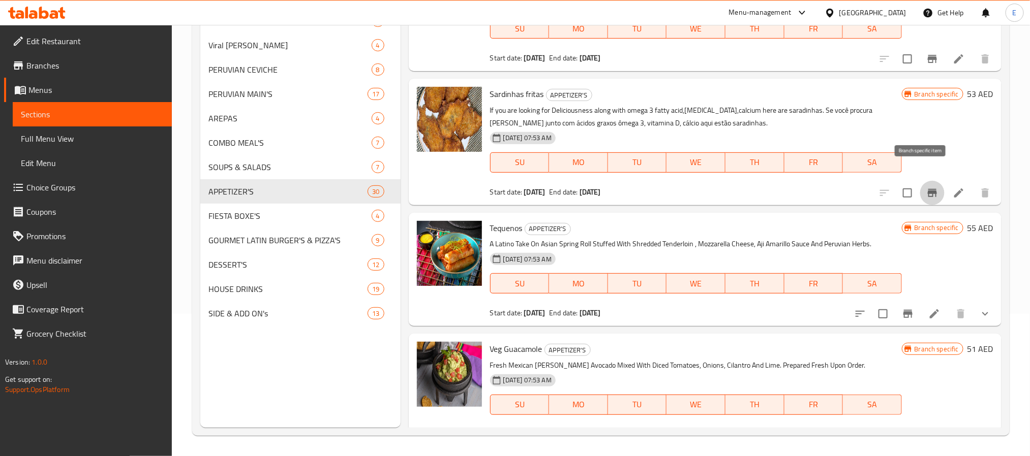
scroll to position [3279, 0]
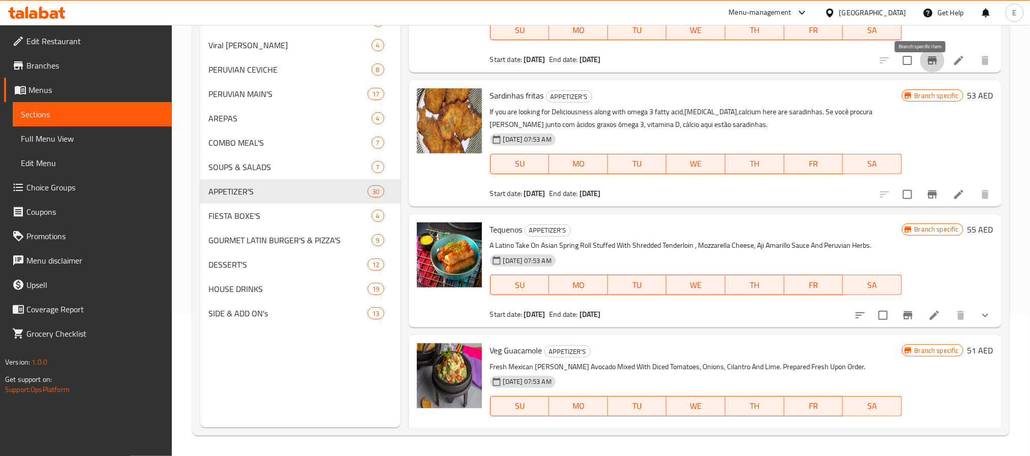
click at [926, 67] on icon "Branch-specific-item" at bounding box center [932, 60] width 12 height 12
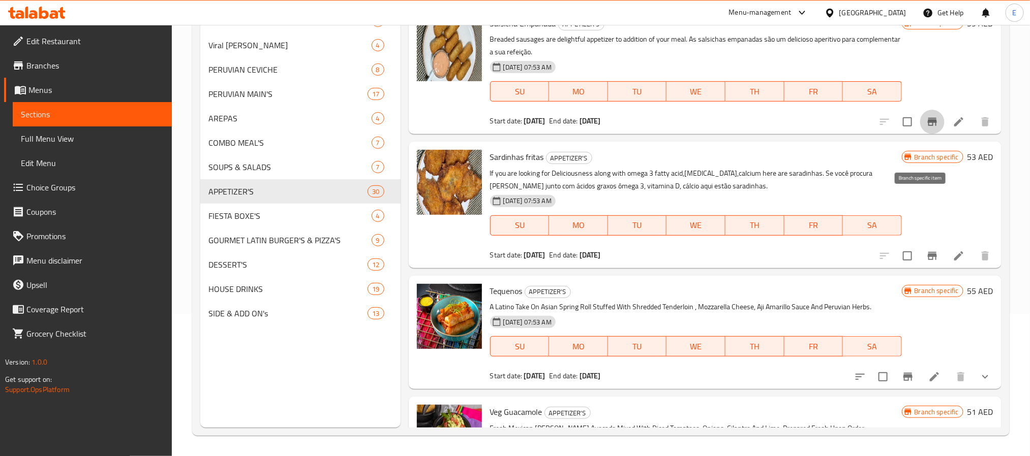
scroll to position [3127, 0]
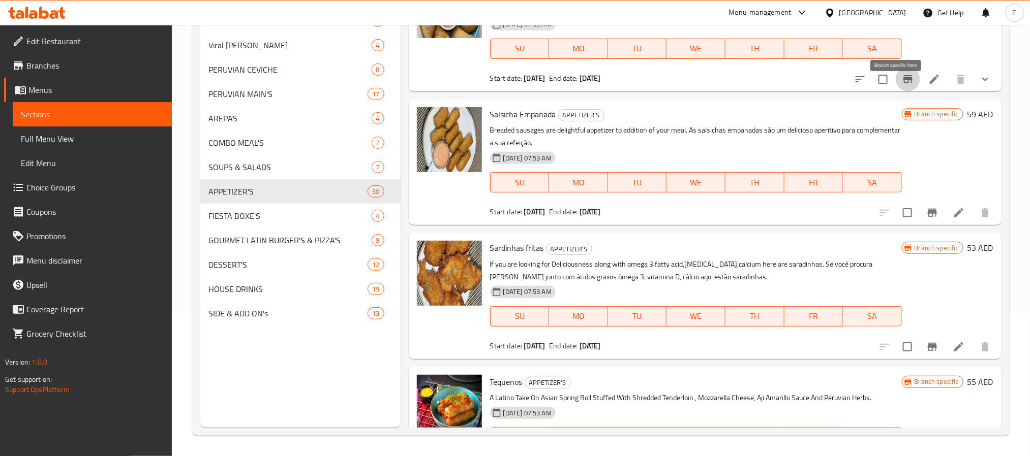
click at [903, 83] on icon "Branch-specific-item" at bounding box center [907, 79] width 9 height 8
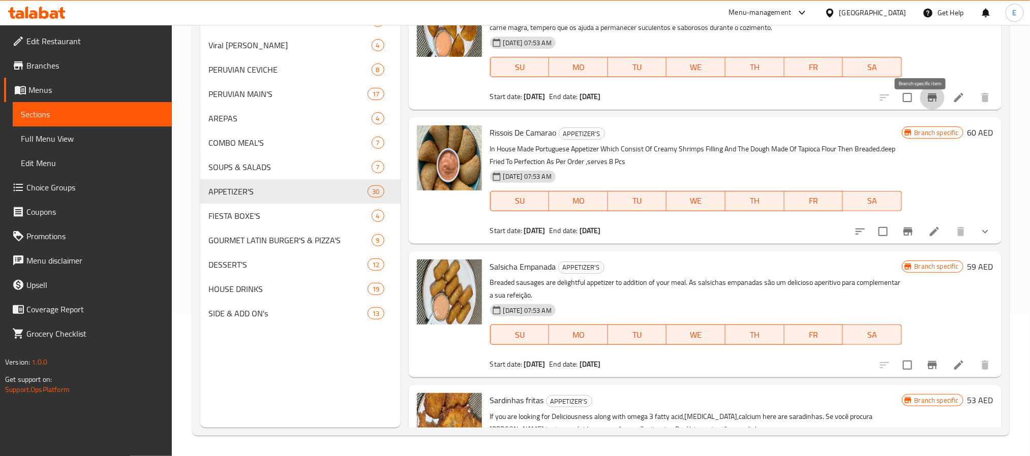
click at [926, 104] on icon "Branch-specific-item" at bounding box center [932, 97] width 12 height 12
click at [928, 102] on icon "Branch-specific-item" at bounding box center [932, 98] width 9 height 8
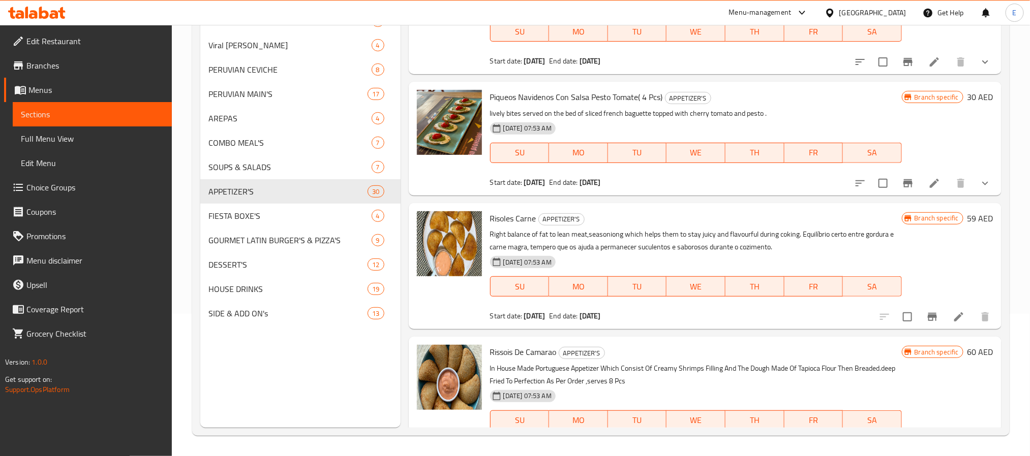
scroll to position [2745, 0]
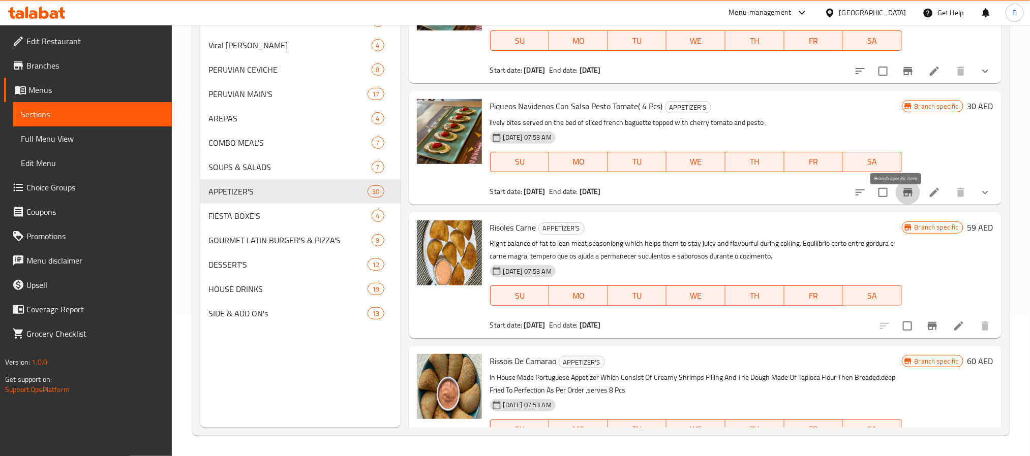
click at [902, 199] on icon "Branch-specific-item" at bounding box center [908, 193] width 12 height 12
click at [902, 77] on icon "Branch-specific-item" at bounding box center [908, 71] width 12 height 12
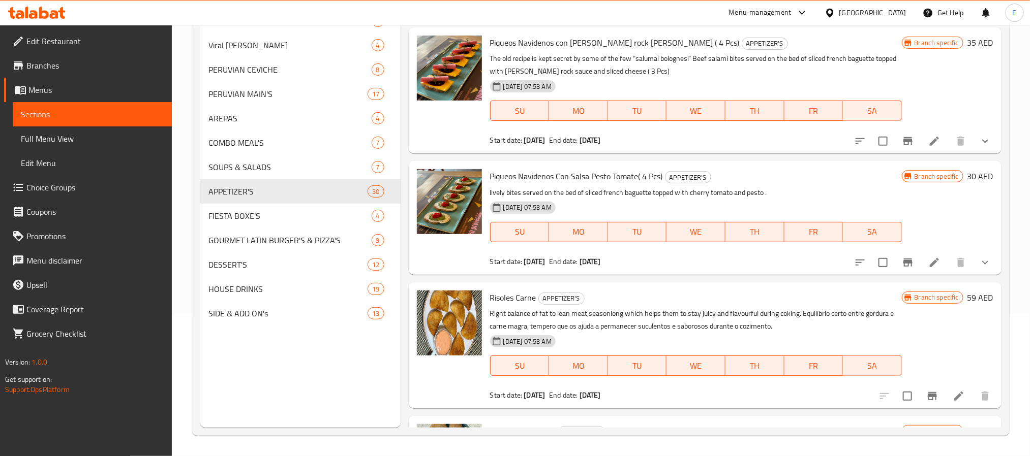
scroll to position [2517, 0]
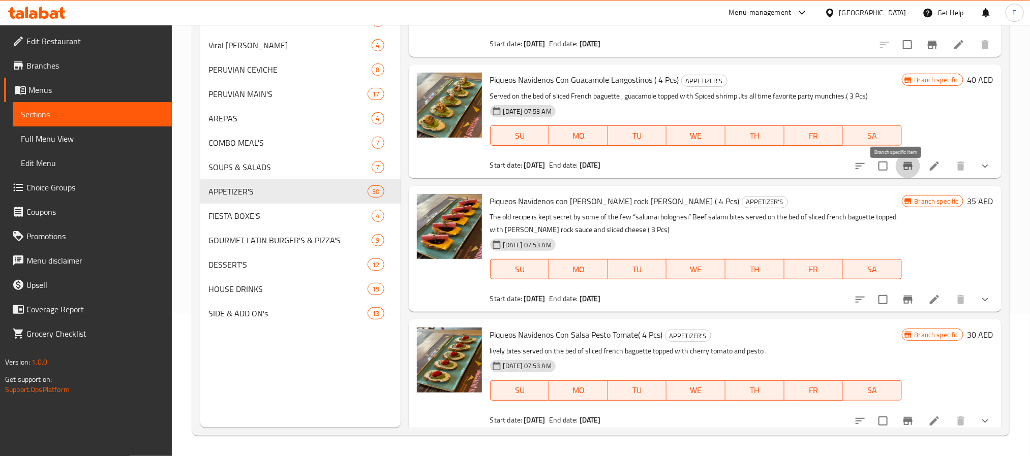
click at [902, 172] on icon "Branch-specific-item" at bounding box center [908, 166] width 12 height 12
click at [928, 49] on icon "Branch-specific-item" at bounding box center [932, 45] width 9 height 8
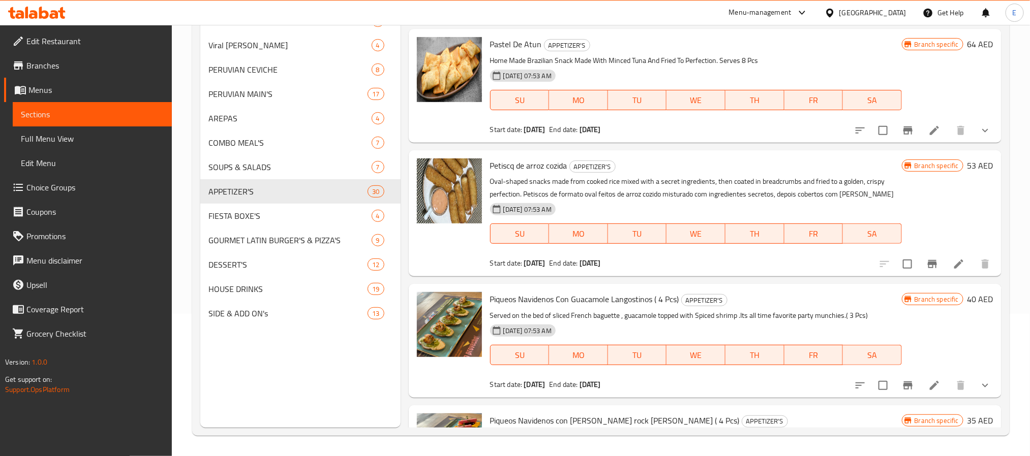
scroll to position [2288, 0]
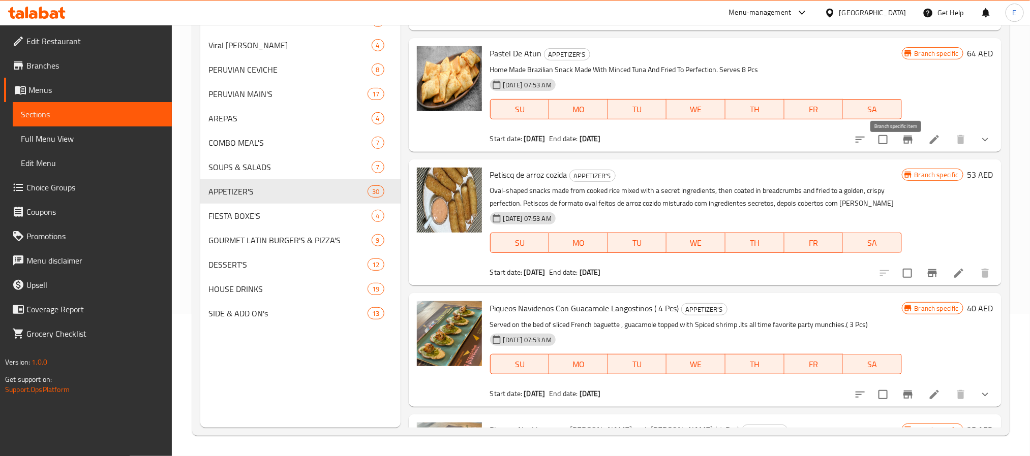
click at [903, 144] on icon "Branch-specific-item" at bounding box center [907, 140] width 9 height 8
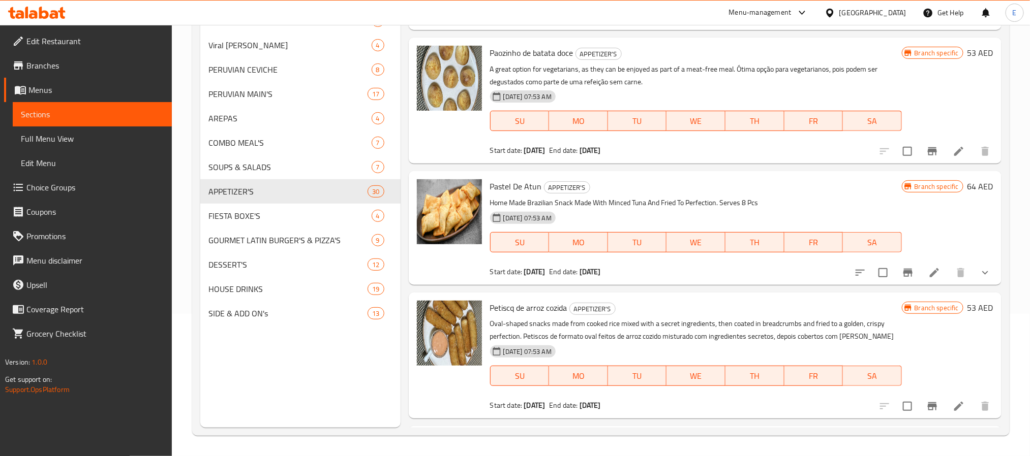
scroll to position [2135, 0]
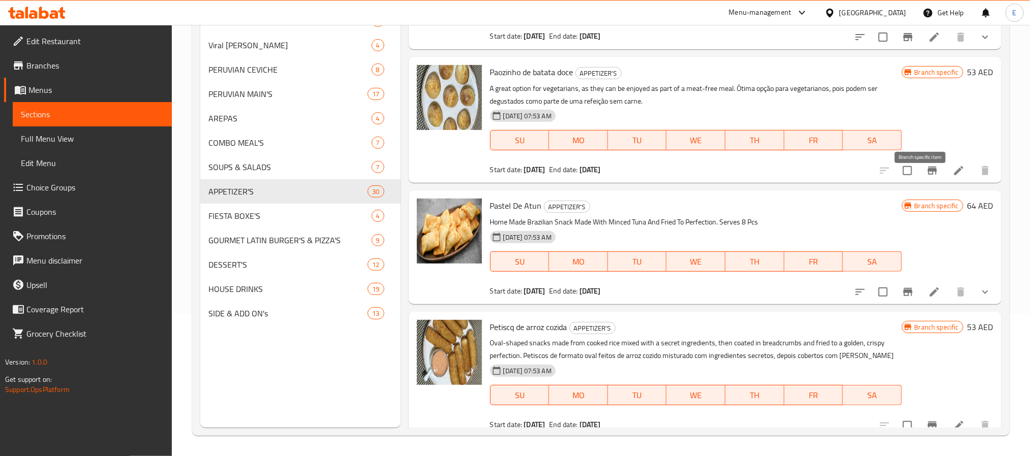
click at [928, 175] on icon "Branch-specific-item" at bounding box center [932, 171] width 9 height 8
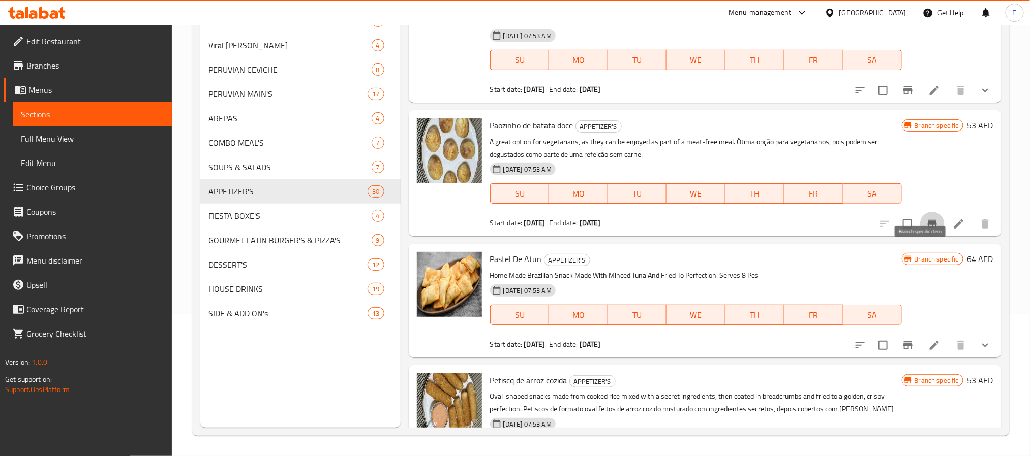
scroll to position [2059, 0]
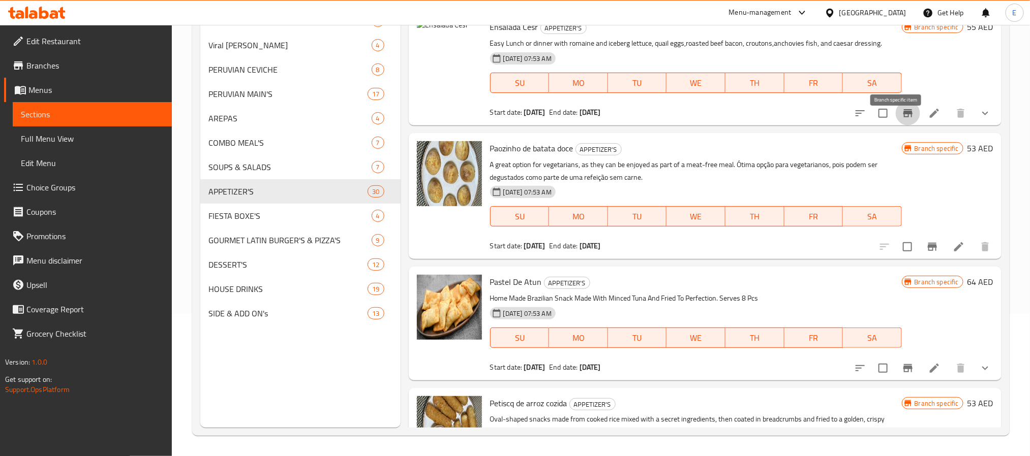
click at [906, 126] on button "Branch-specific-item" at bounding box center [908, 113] width 24 height 24
click at [905, 126] on button "Branch-specific-item" at bounding box center [908, 113] width 24 height 24
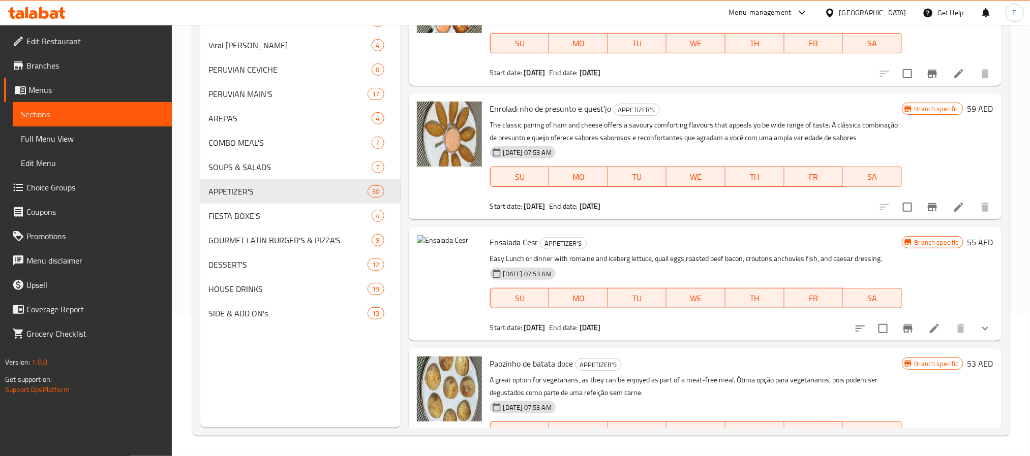
scroll to position [1830, 0]
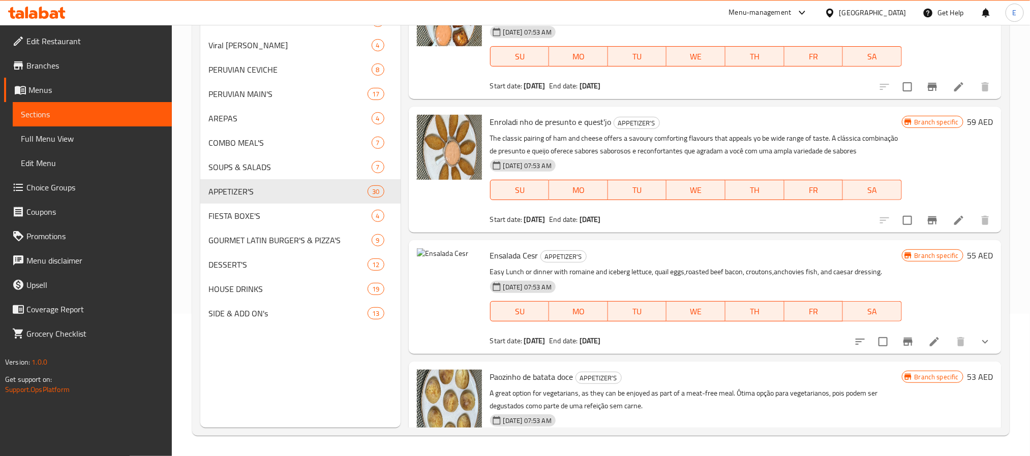
click at [918, 219] on div "Branch specific 59 AED" at bounding box center [947, 170] width 91 height 110
click at [928, 225] on icon "Branch-specific-item" at bounding box center [932, 221] width 9 height 8
click at [926, 87] on icon "Branch-specific-item" at bounding box center [932, 87] width 12 height 12
click at [910, 100] on div "Menu items Add Sort Manage items Beef Pastel APPETIZER'S Home Made Brazilian Sn…" at bounding box center [701, 200] width 601 height 456
click at [920, 92] on button "Branch-specific-item" at bounding box center [932, 87] width 24 height 24
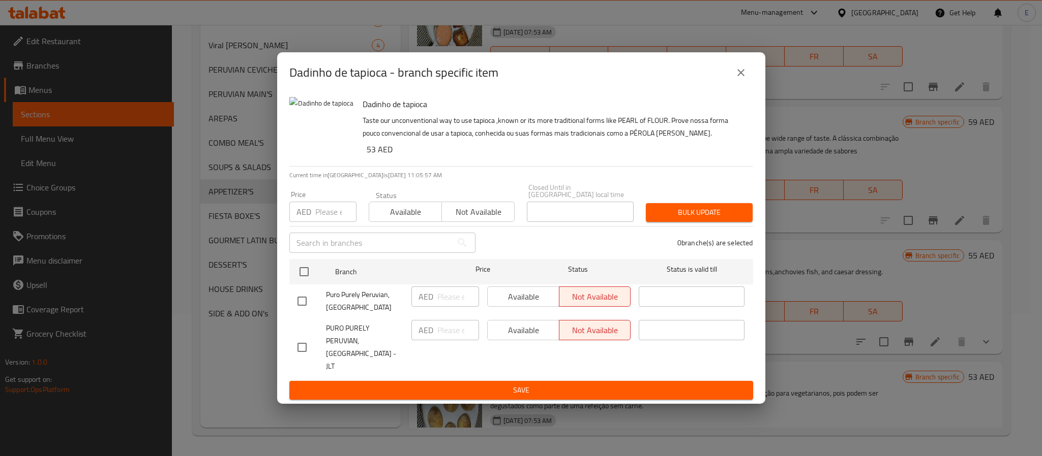
click at [737, 79] on icon "close" at bounding box center [740, 73] width 12 height 12
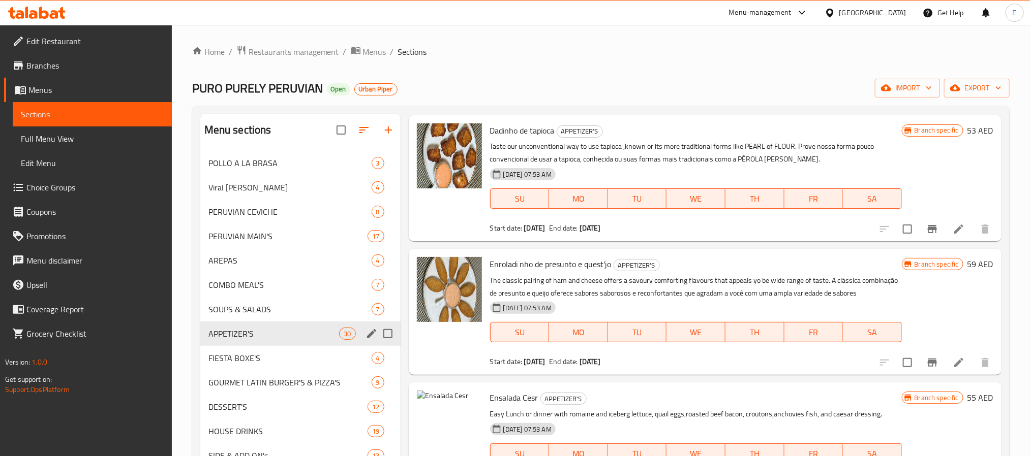
scroll to position [76, 0]
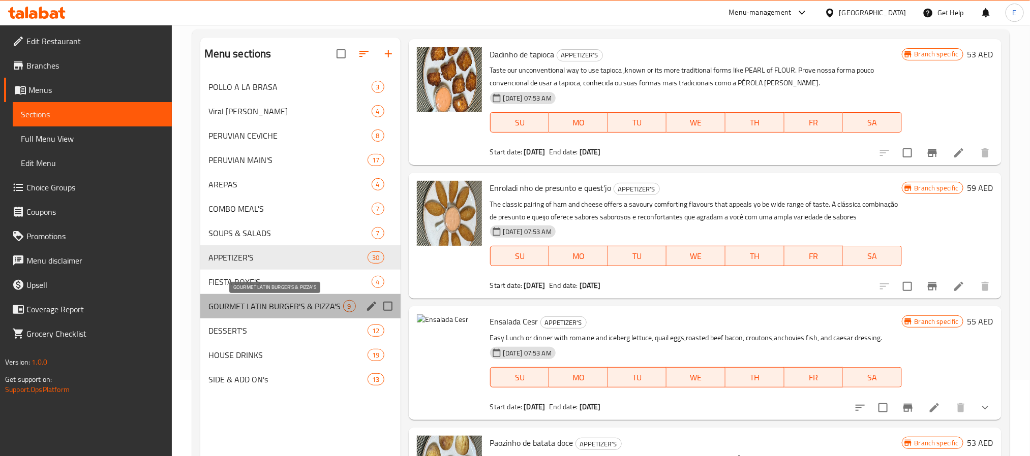
click at [319, 304] on span "GOURMET LATIN BURGER'S & PIZZA'S" at bounding box center [275, 306] width 135 height 12
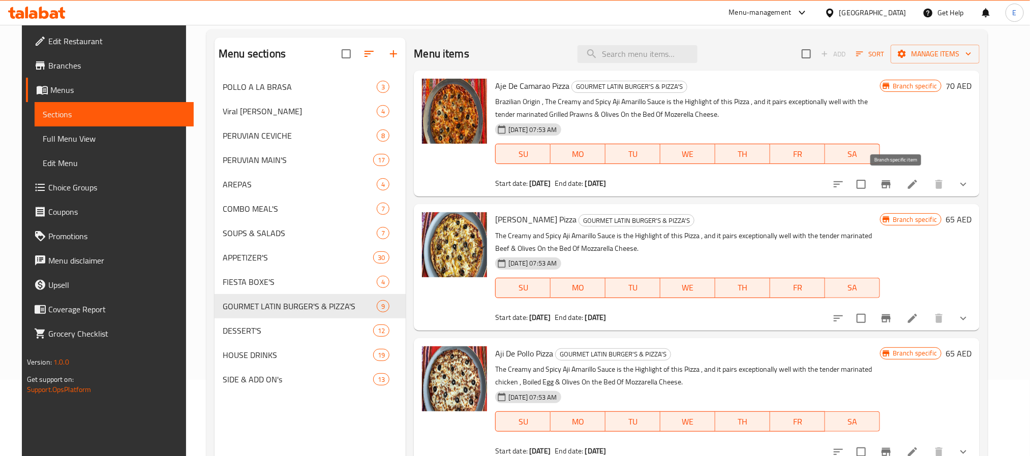
click at [898, 186] on button "Branch-specific-item" at bounding box center [886, 184] width 24 height 24
click at [891, 319] on icon "Branch-specific-item" at bounding box center [885, 319] width 9 height 8
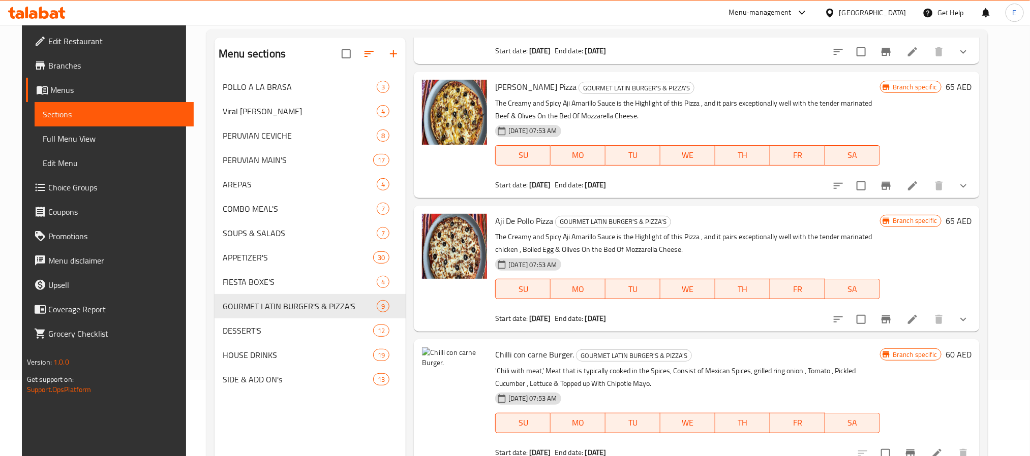
scroll to position [152, 0]
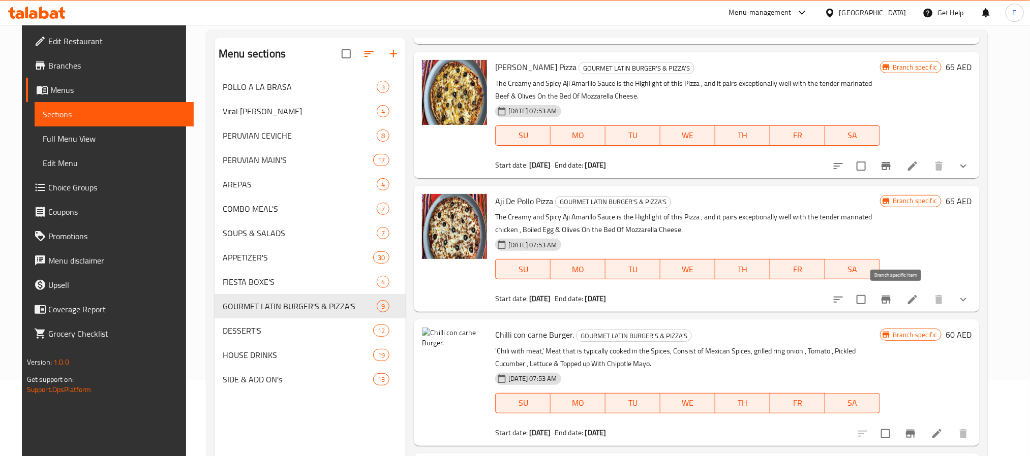
click at [891, 296] on icon "Branch-specific-item" at bounding box center [885, 300] width 9 height 8
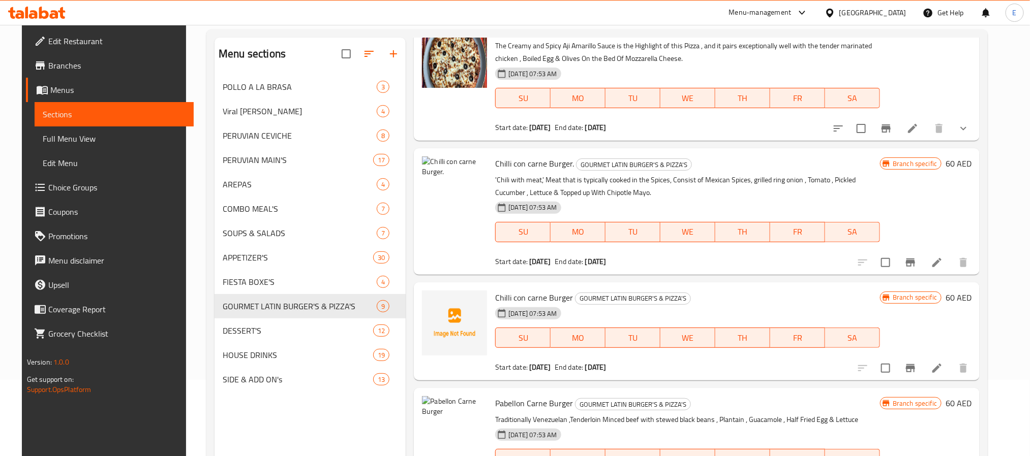
scroll to position [381, 0]
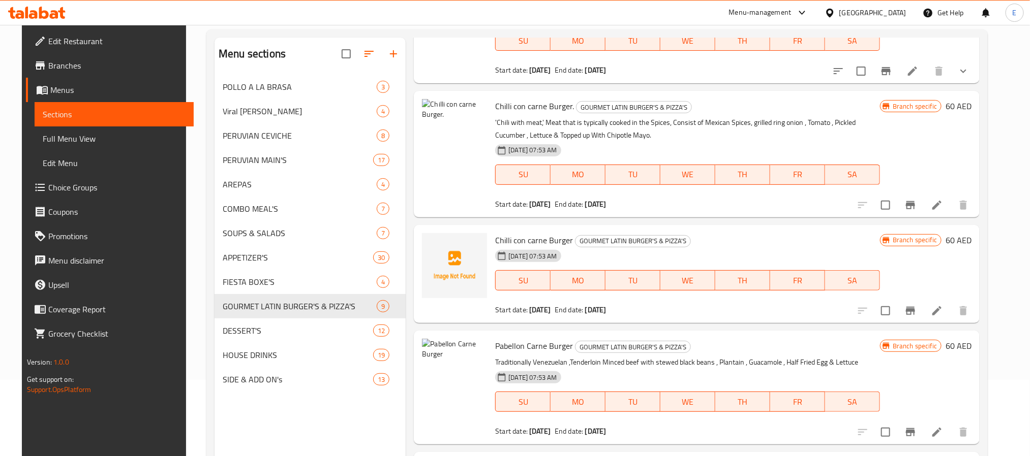
click at [915, 206] on icon "Branch-specific-item" at bounding box center [910, 205] width 9 height 8
click at [915, 312] on icon "Branch-specific-item" at bounding box center [910, 311] width 9 height 8
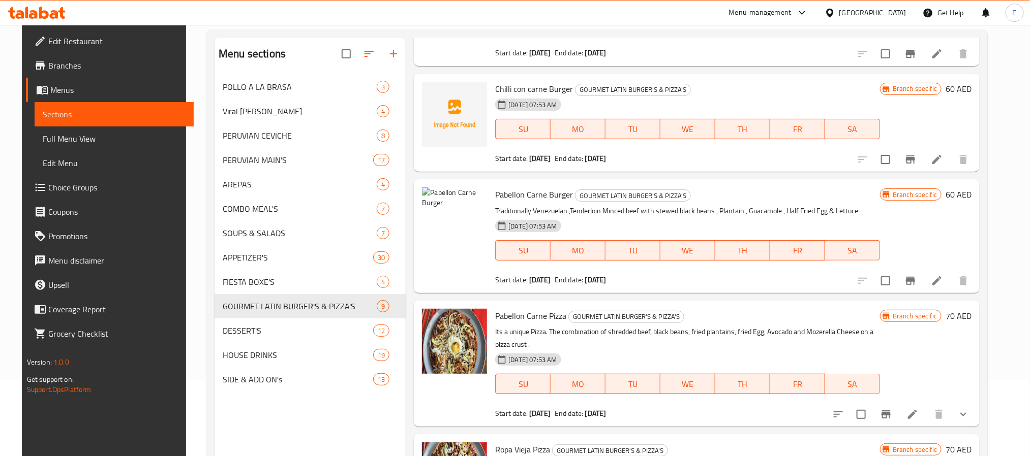
scroll to position [534, 0]
click at [915, 281] on icon "Branch-specific-item" at bounding box center [910, 280] width 9 height 8
click at [892, 408] on icon "Branch-specific-item" at bounding box center [886, 414] width 12 height 12
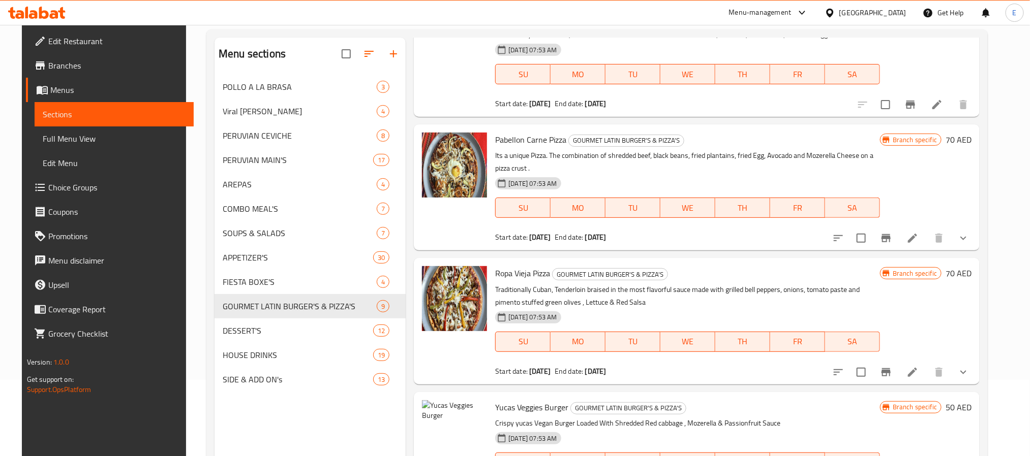
scroll to position [720, 0]
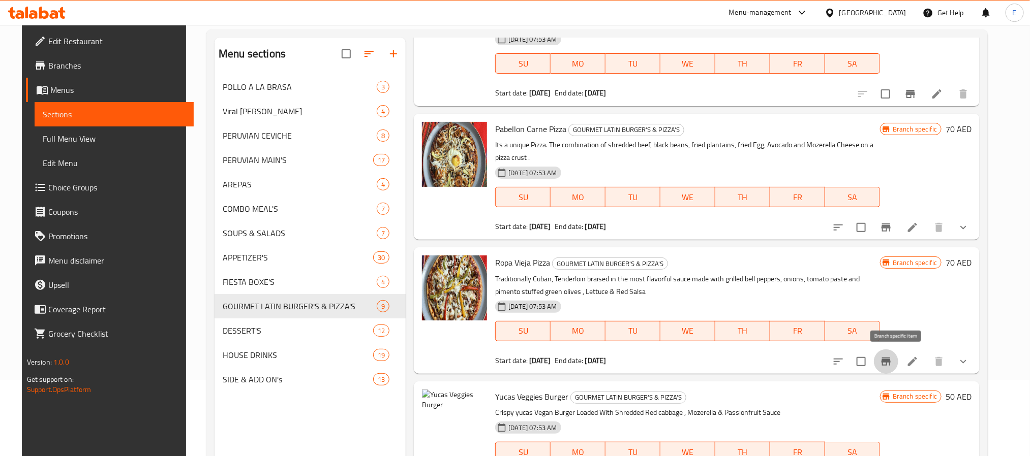
click at [891, 360] on icon "Branch-specific-item" at bounding box center [885, 362] width 9 height 8
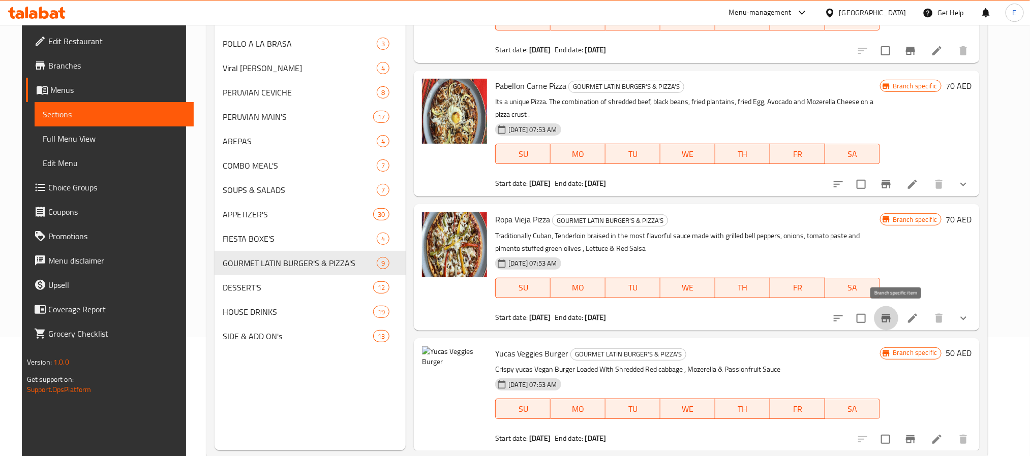
scroll to position [142, 0]
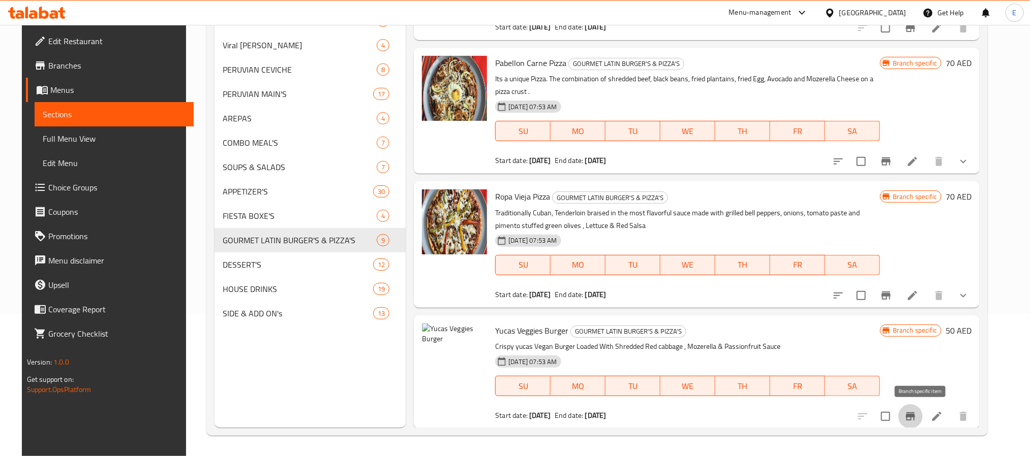
click at [916, 411] on icon "Branch-specific-item" at bounding box center [910, 417] width 12 height 12
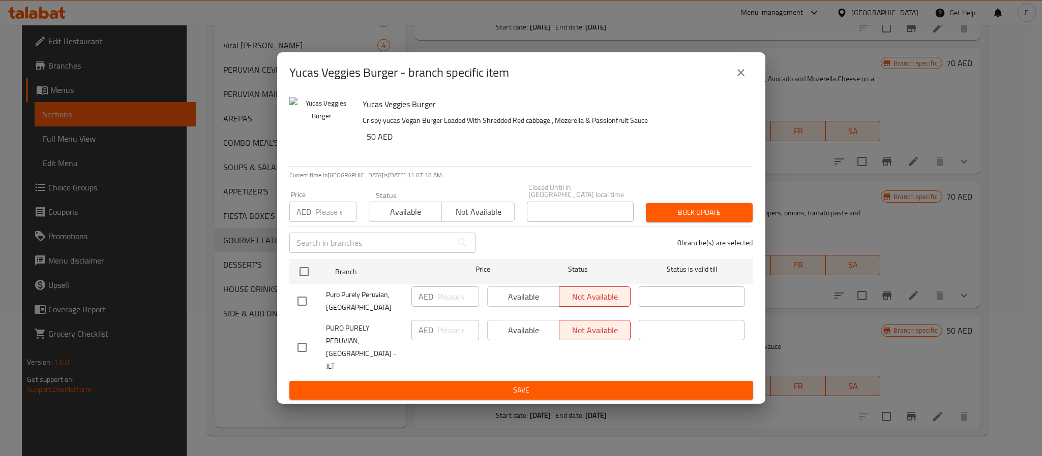
click at [729, 73] on button "close" at bounding box center [740, 72] width 24 height 24
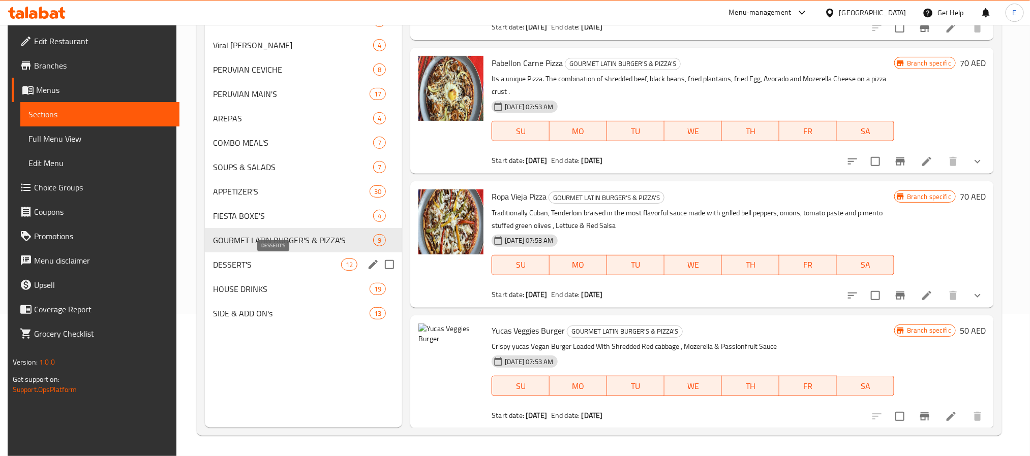
click at [299, 262] on span "DESSERT'S" at bounding box center [277, 265] width 128 height 12
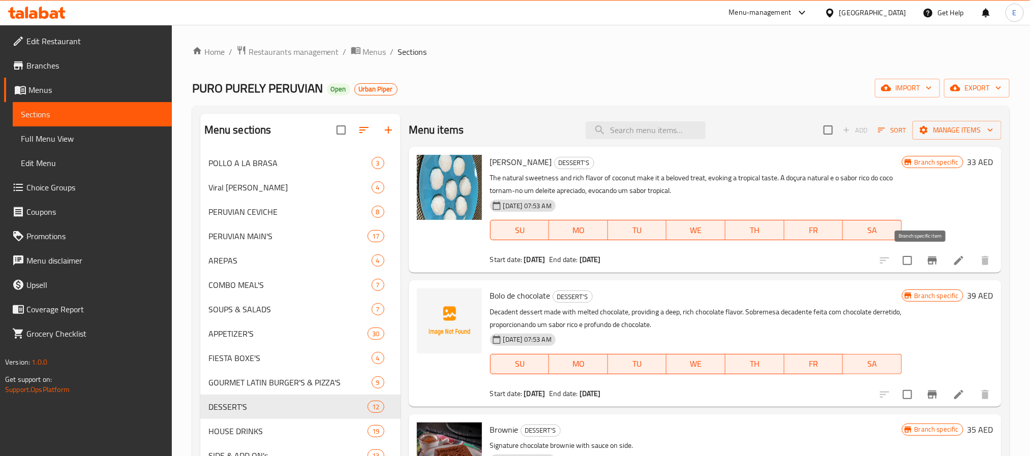
click at [926, 255] on icon "Branch-specific-item" at bounding box center [932, 261] width 12 height 12
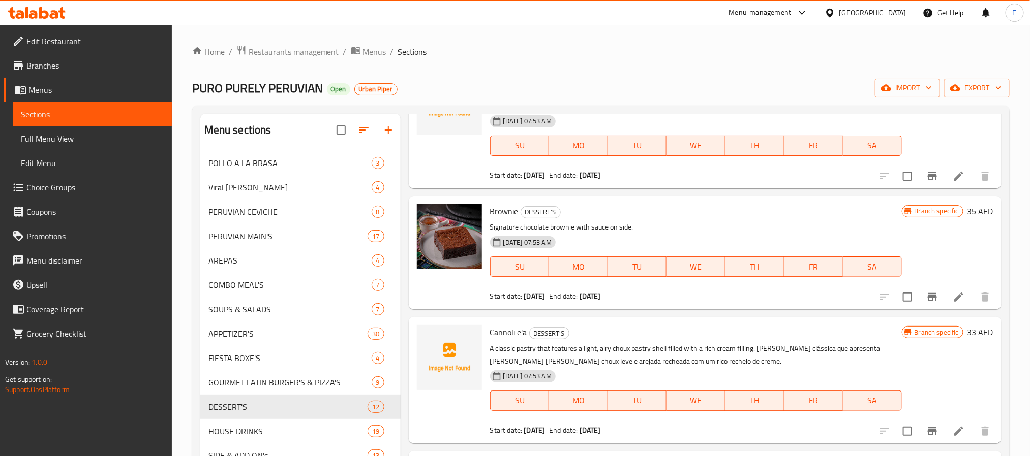
scroll to position [229, 0]
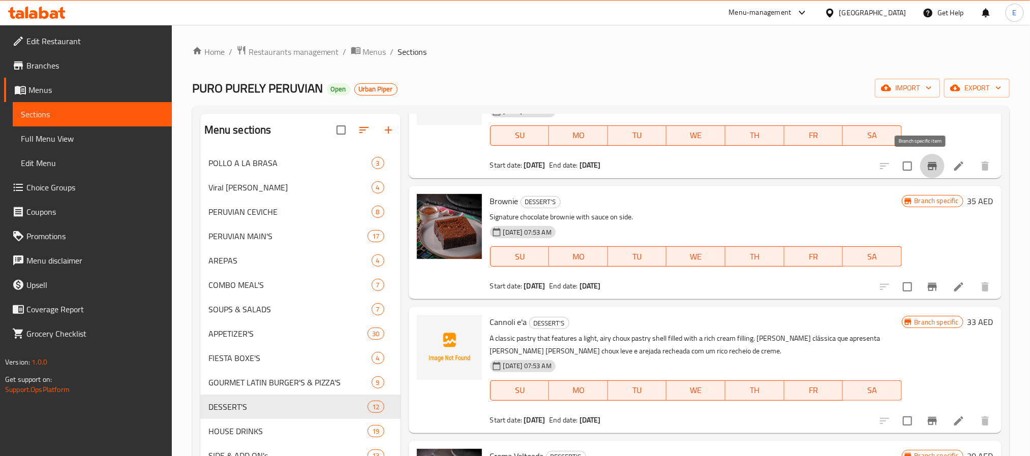
click at [923, 159] on button "Branch-specific-item" at bounding box center [932, 166] width 24 height 24
click at [928, 289] on icon "Branch-specific-item" at bounding box center [932, 287] width 9 height 8
click at [926, 417] on icon "Branch-specific-item" at bounding box center [932, 421] width 12 height 12
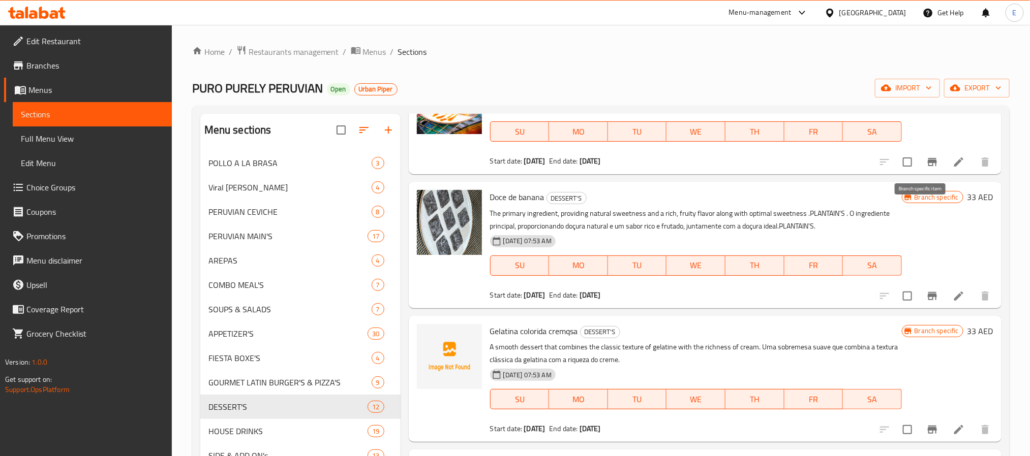
scroll to position [610, 0]
click at [926, 162] on icon "Branch-specific-item" at bounding box center [932, 161] width 12 height 12
click at [926, 293] on icon "Branch-specific-item" at bounding box center [932, 295] width 12 height 12
click at [926, 424] on icon "Branch-specific-item" at bounding box center [932, 429] width 12 height 12
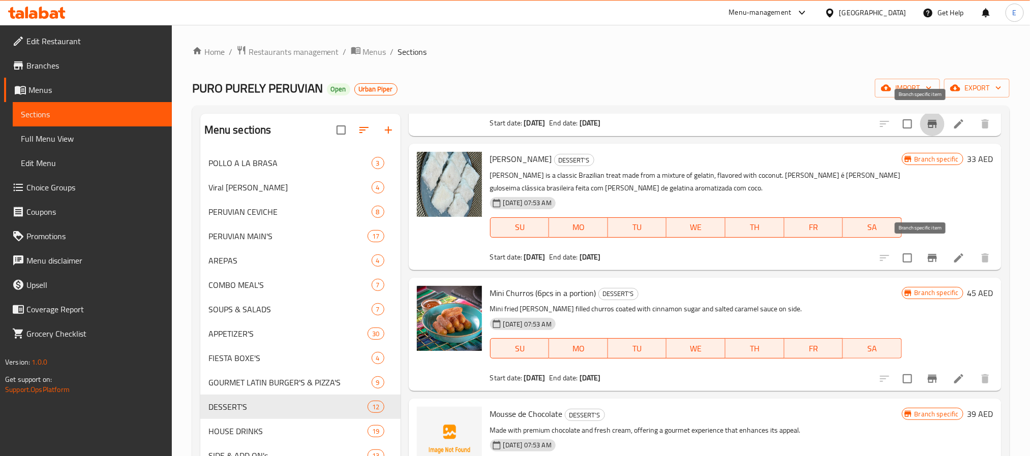
scroll to position [991, 0]
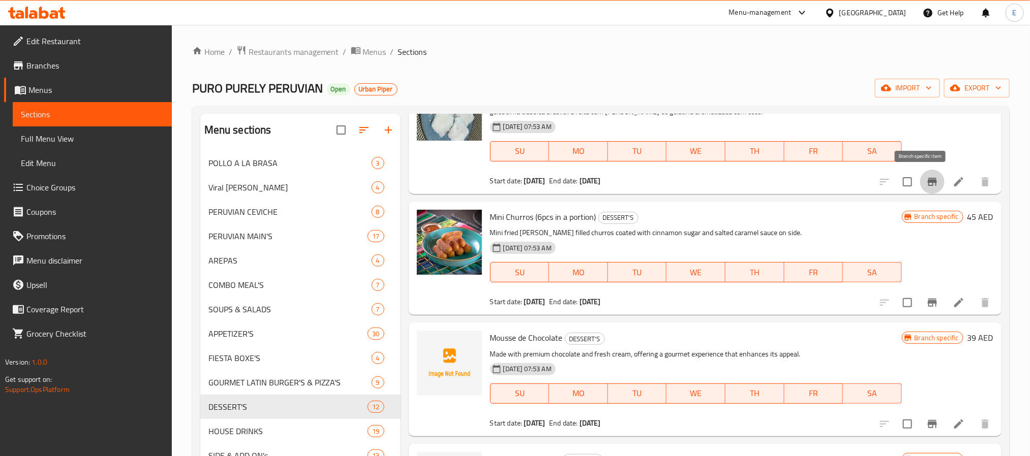
click at [926, 185] on icon "Branch-specific-item" at bounding box center [932, 182] width 12 height 12
click at [926, 298] on icon "Branch-specific-item" at bounding box center [932, 303] width 12 height 12
click at [926, 418] on icon "Branch-specific-item" at bounding box center [932, 424] width 12 height 12
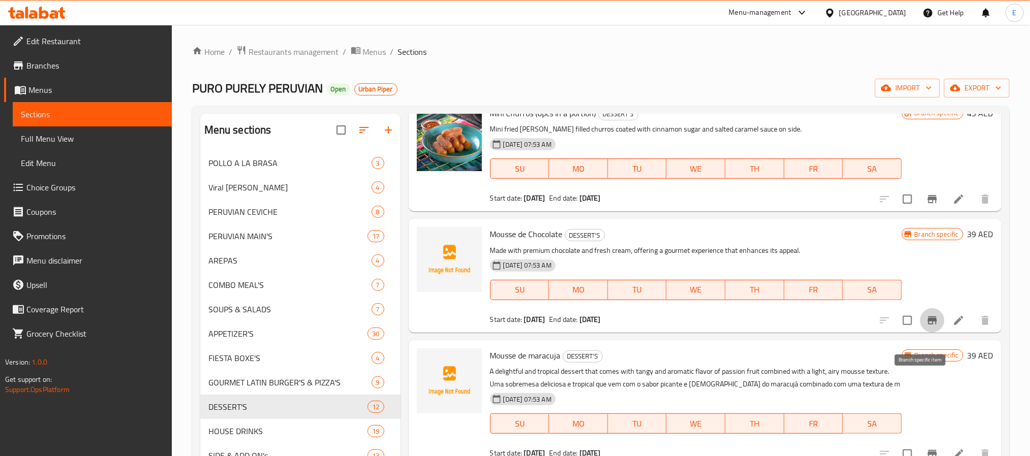
scroll to position [1112, 0]
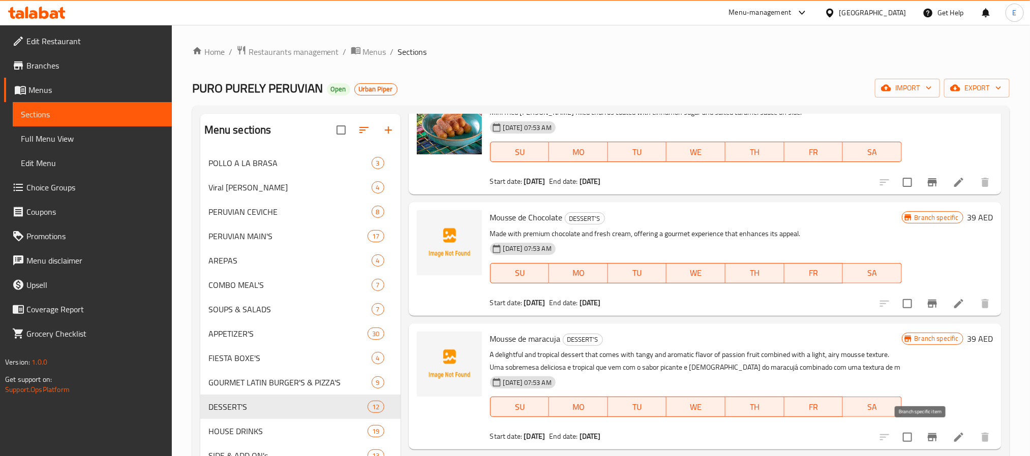
click at [928, 436] on icon "Branch-specific-item" at bounding box center [932, 438] width 9 height 8
click at [283, 50] on span "Restaurants management" at bounding box center [294, 52] width 90 height 12
